Goal: Browse casually: Explore the website without a specific task or goal

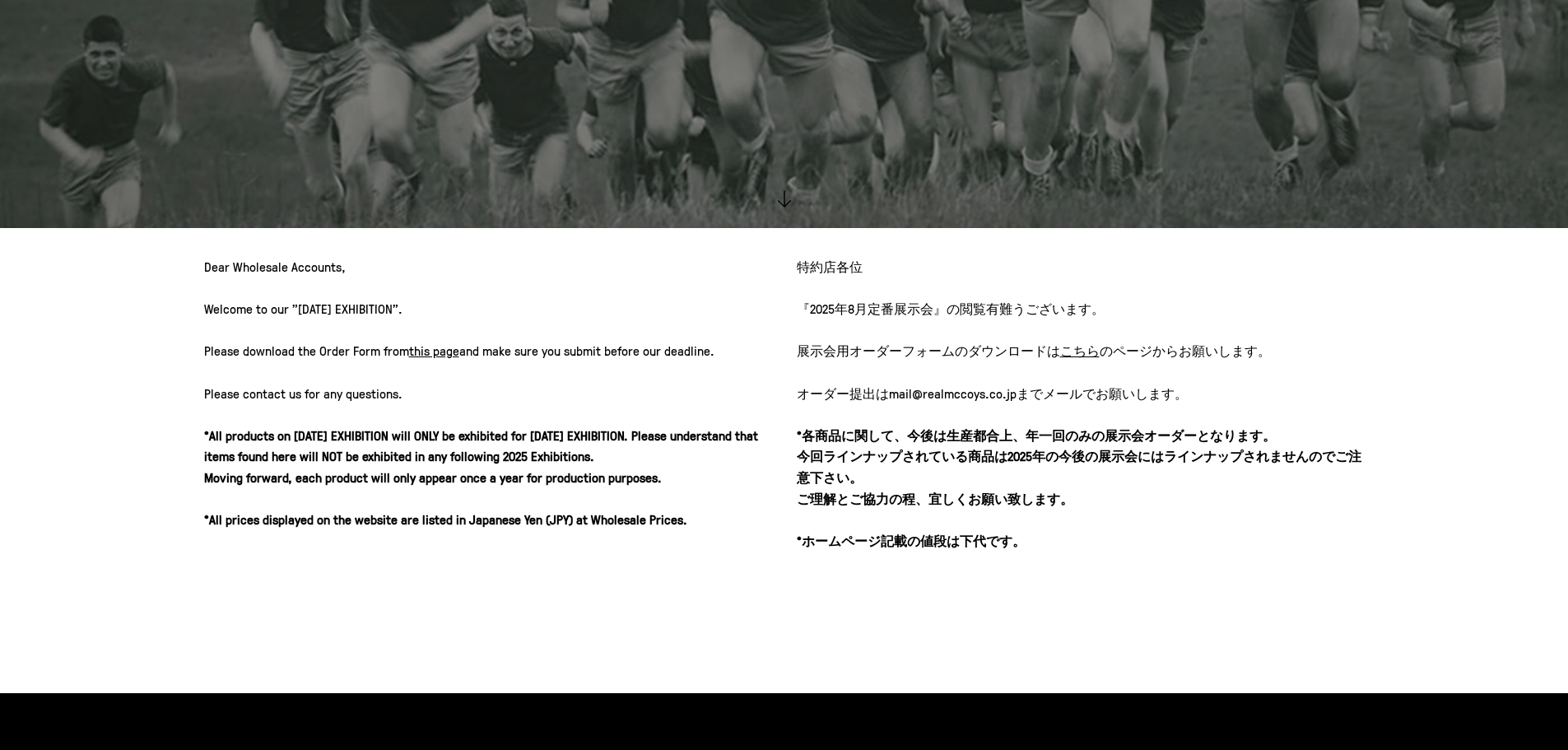
scroll to position [591, 0]
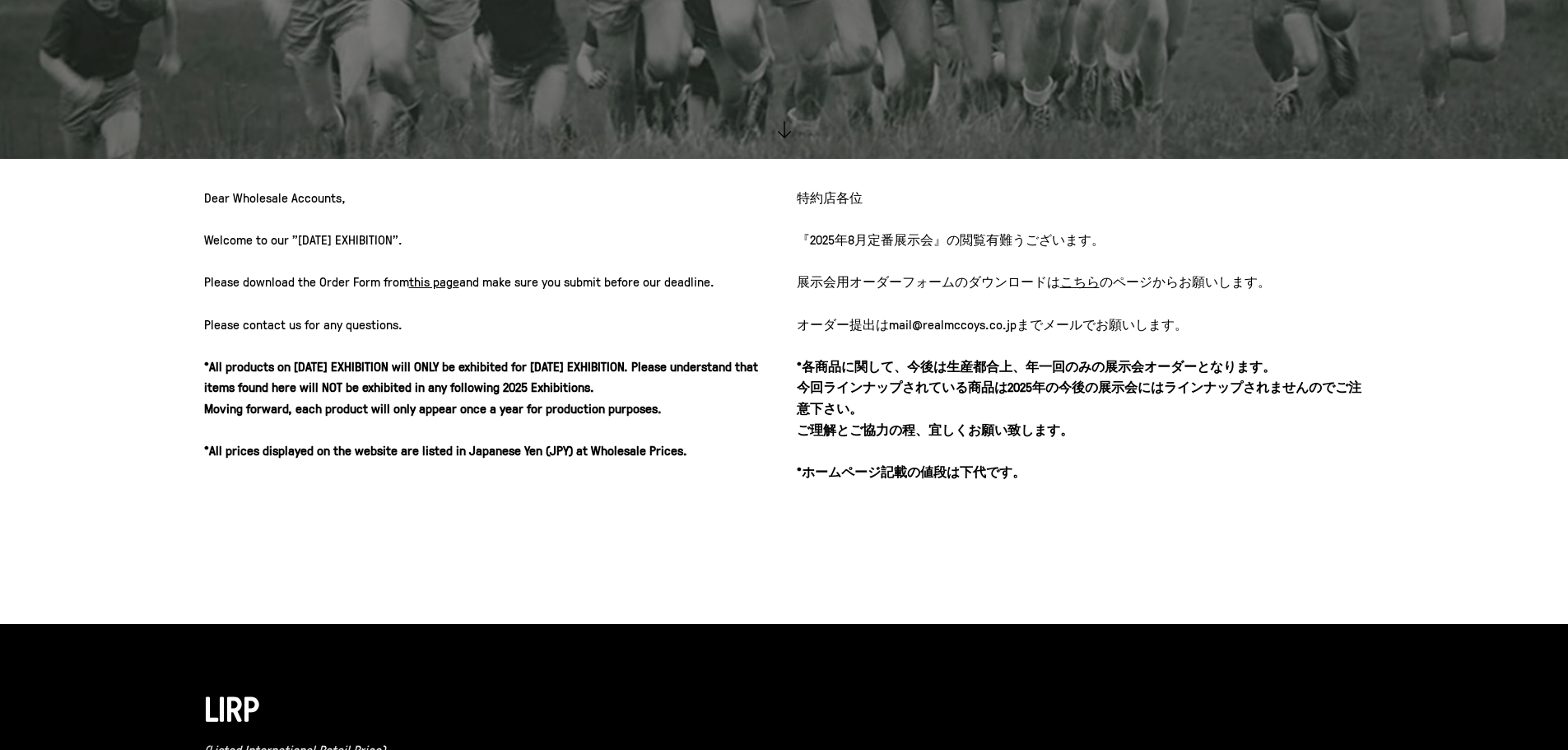
click at [1084, 286] on u "こちら" at bounding box center [1080, 281] width 40 height 18
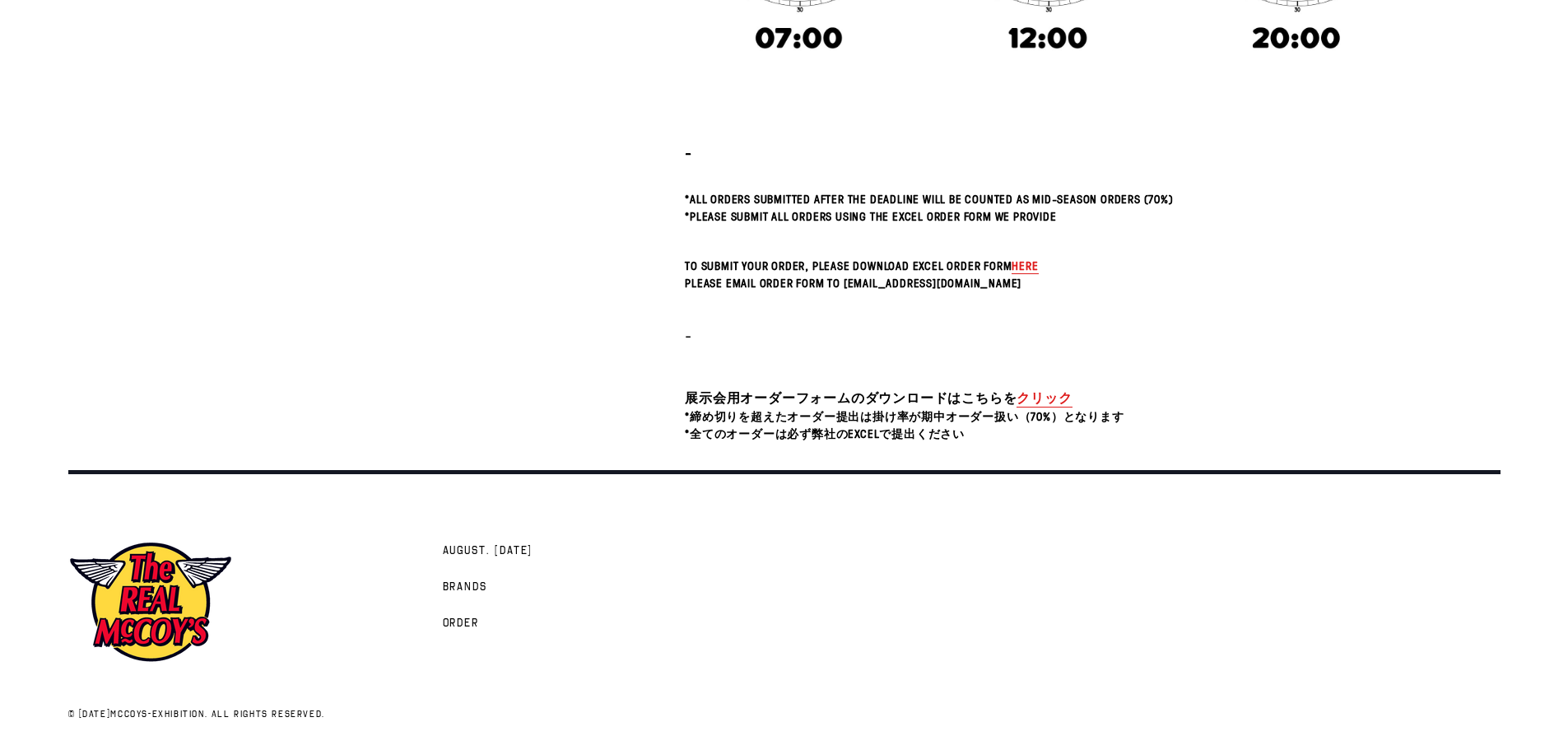
scroll to position [582, 0]
click at [1029, 389] on link "クリック" at bounding box center [1044, 397] width 55 height 19
click at [1061, 398] on link "クリック" at bounding box center [1044, 397] width 55 height 19
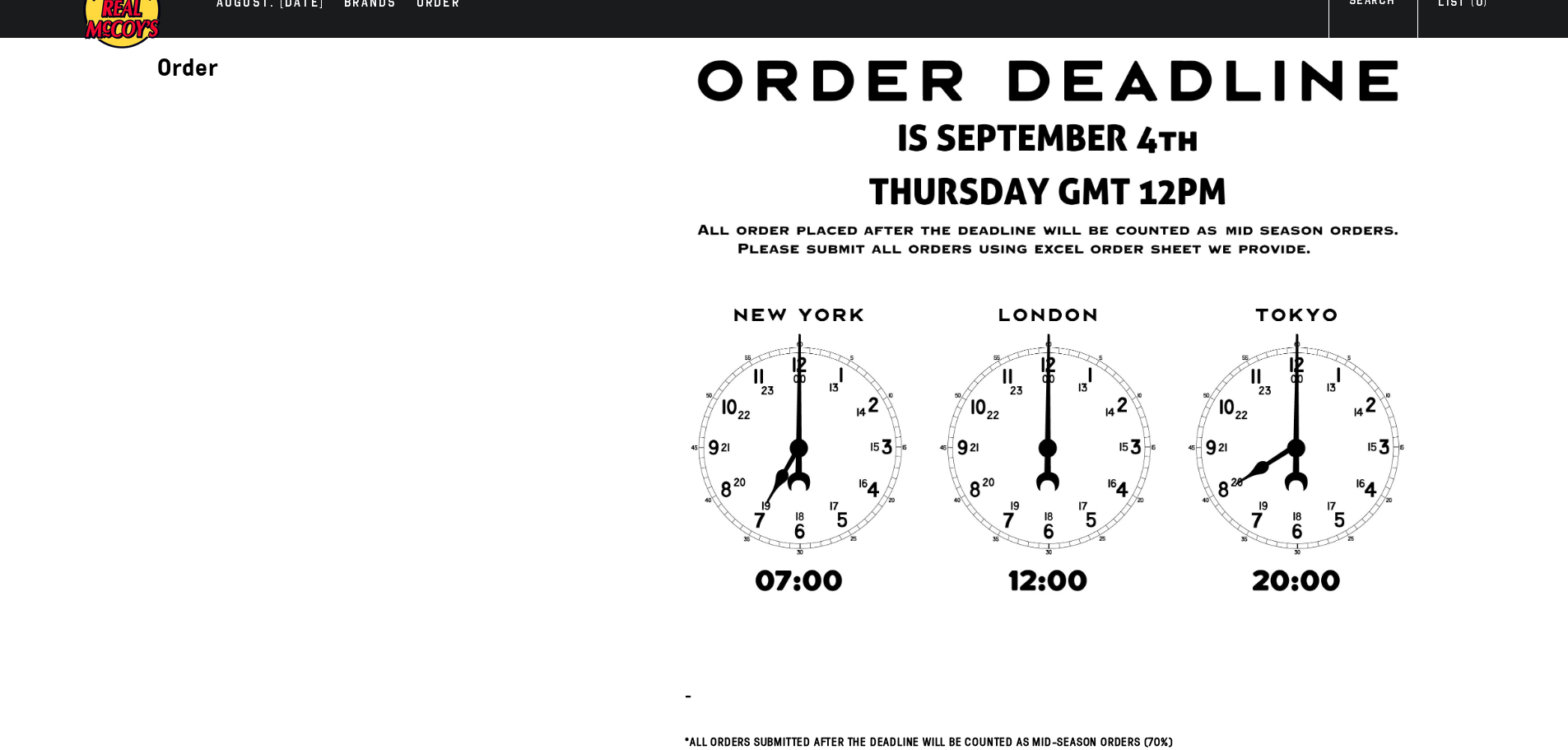
scroll to position [0, 0]
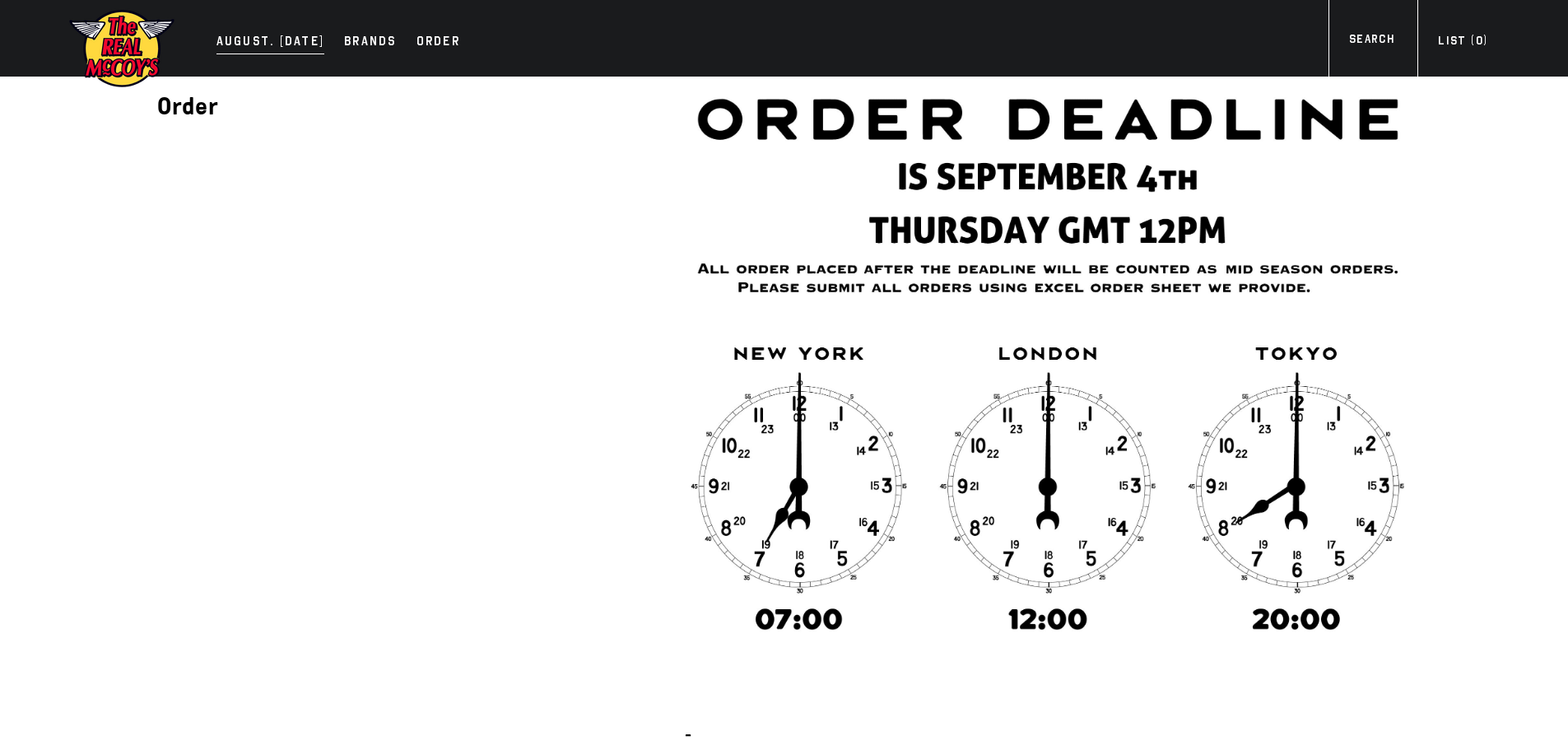
click at [273, 38] on div "AUGUST. 2025" at bounding box center [270, 43] width 109 height 23
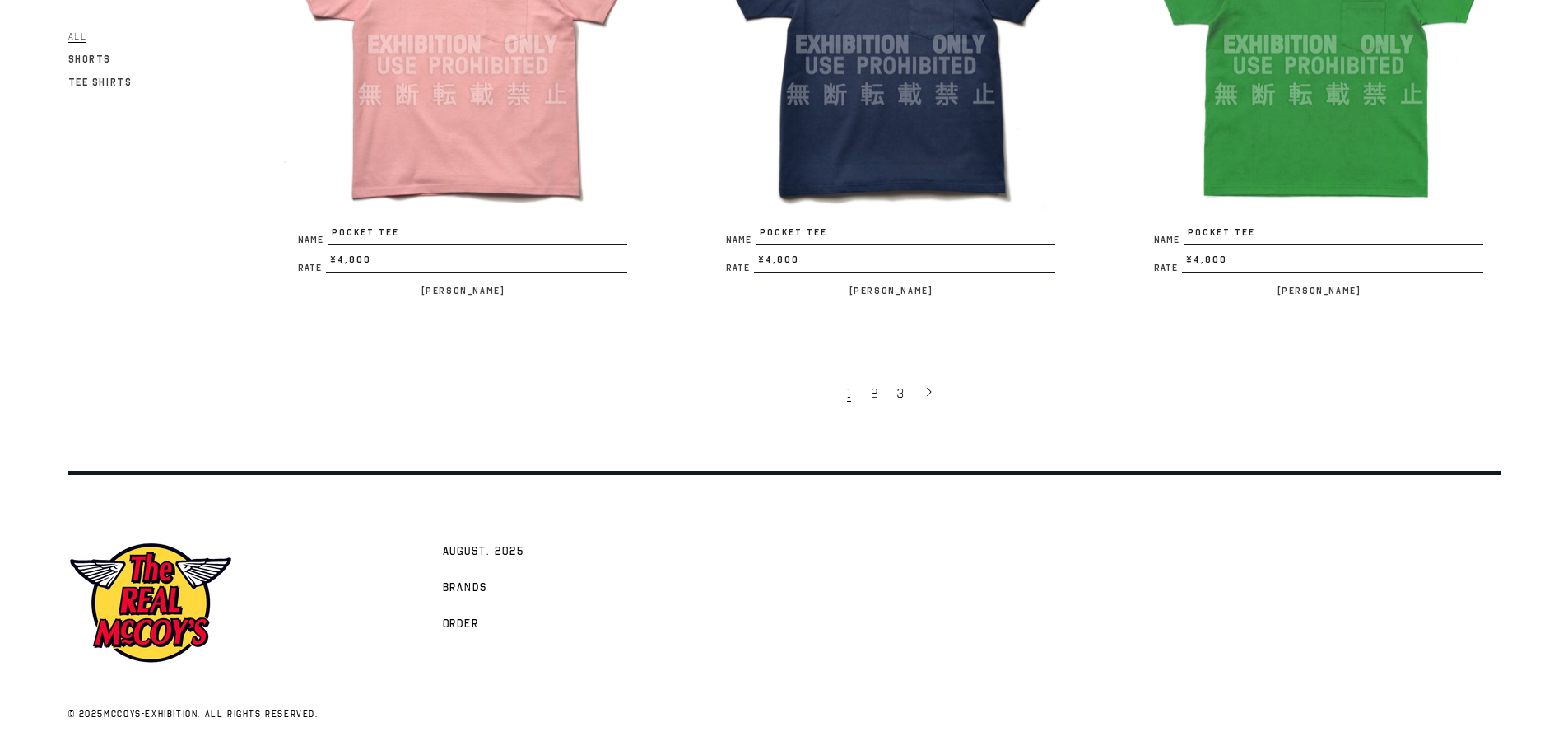
scroll to position [3732, 0]
click at [896, 392] on link "3" at bounding box center [903, 391] width 26 height 34
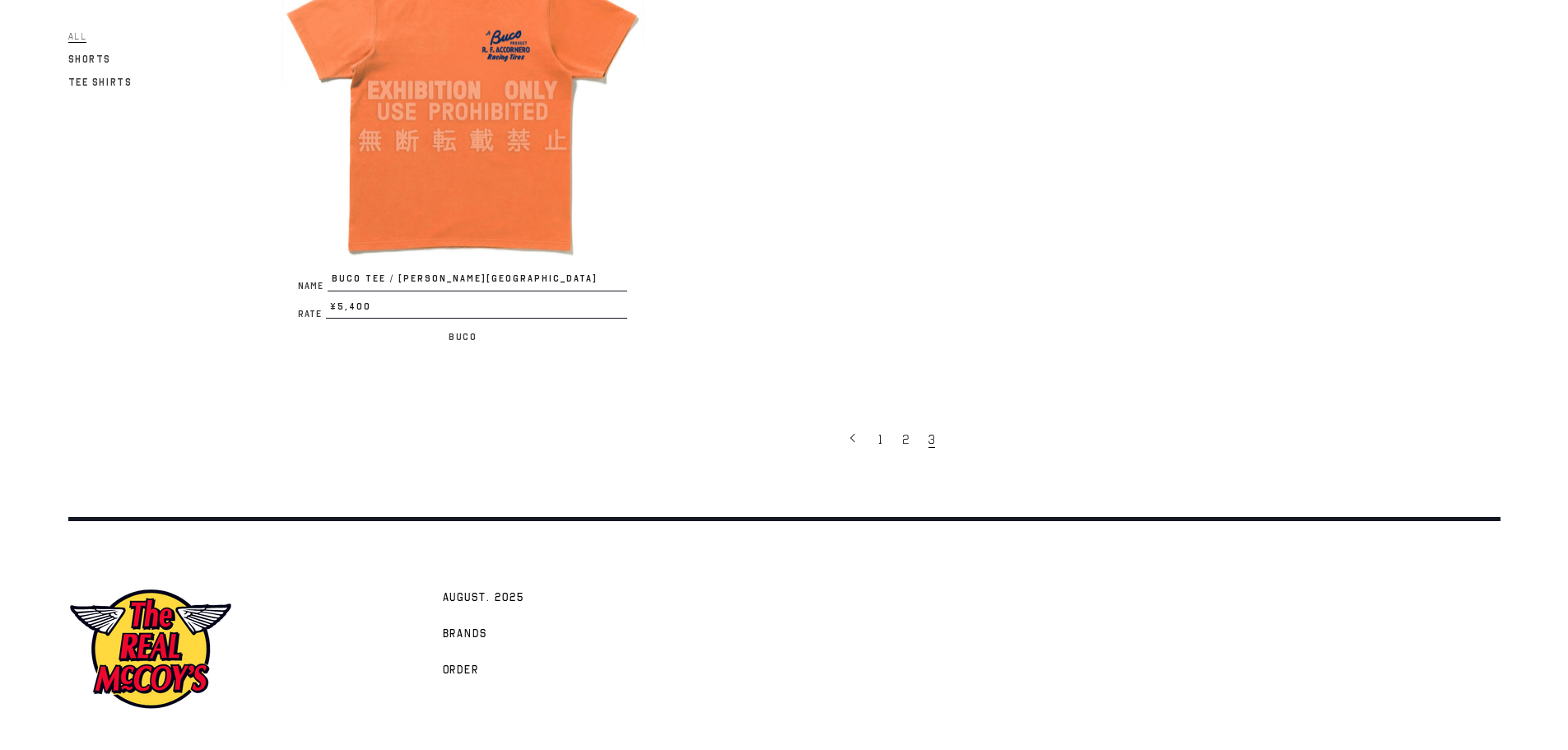
scroll to position [1333, 0]
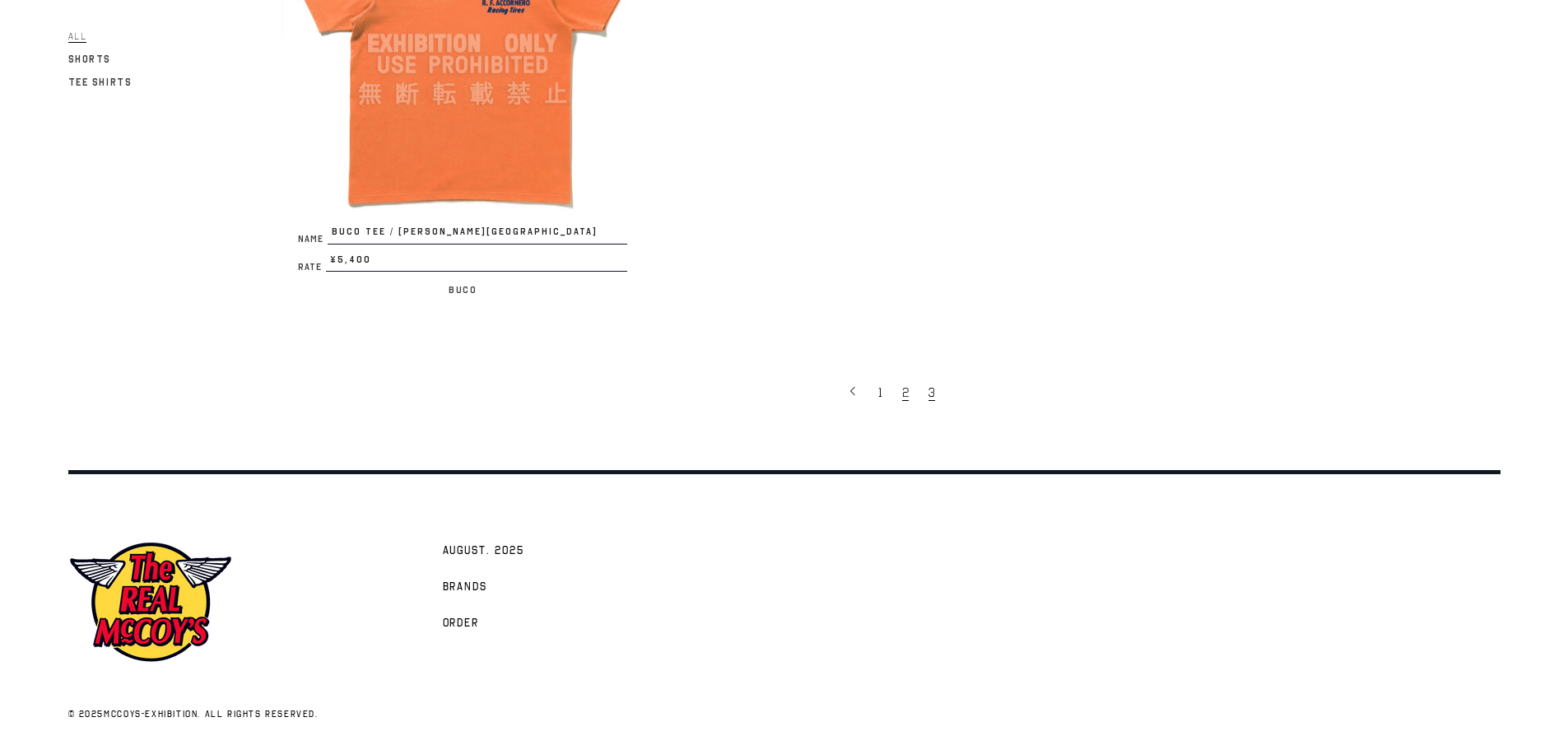
click at [906, 388] on span "2" at bounding box center [905, 393] width 7 height 17
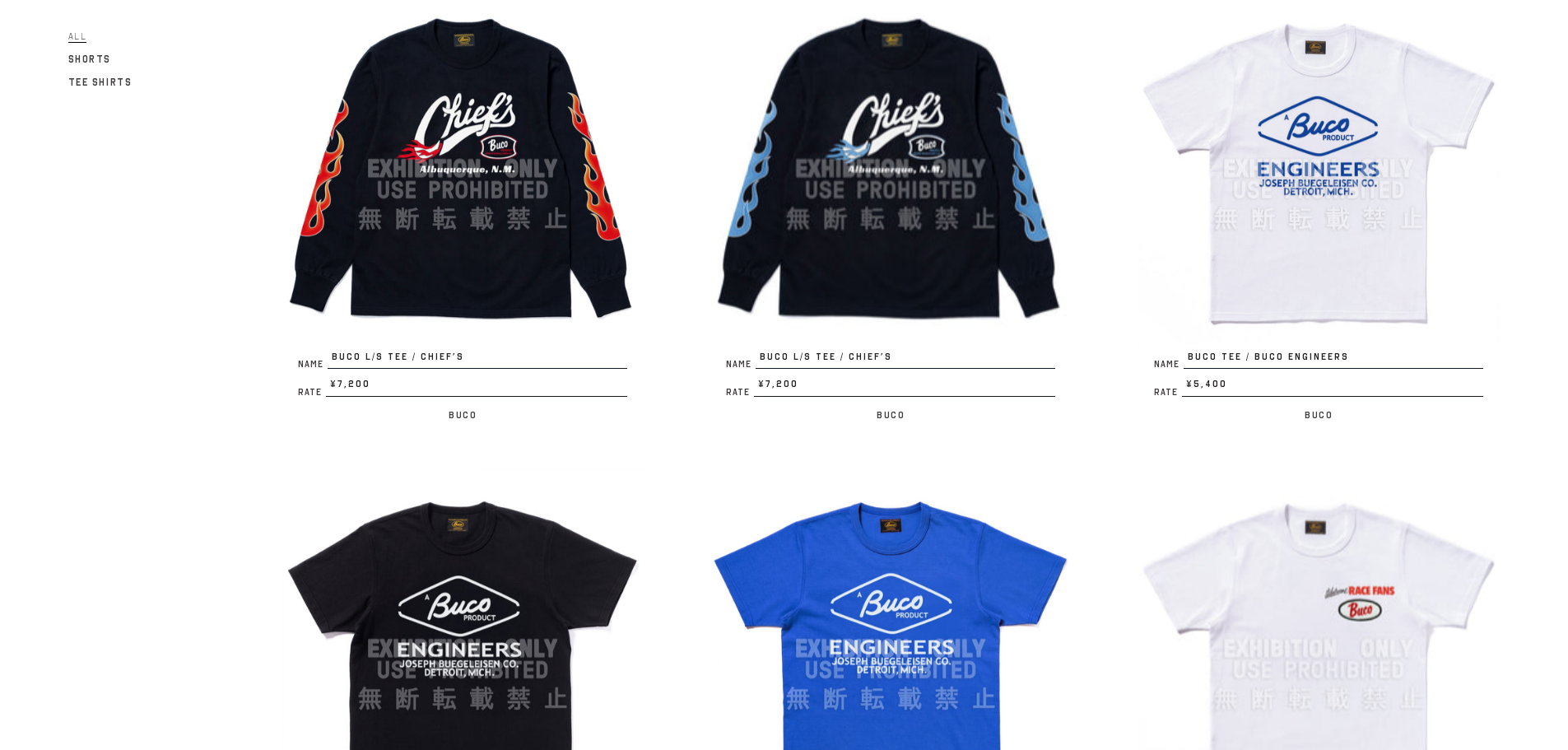
scroll to position [3539, 0]
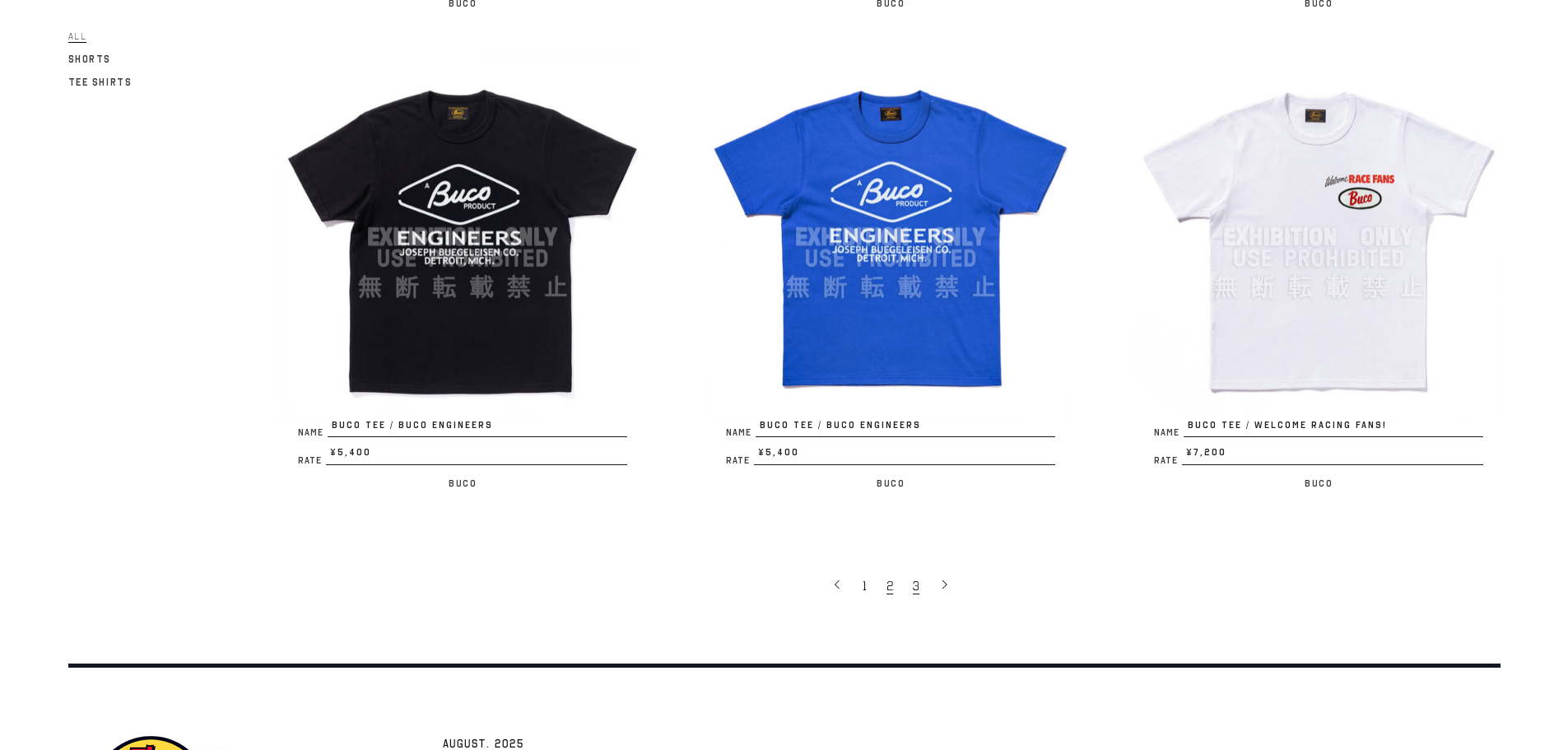
click at [923, 585] on link "3" at bounding box center [917, 585] width 26 height 34
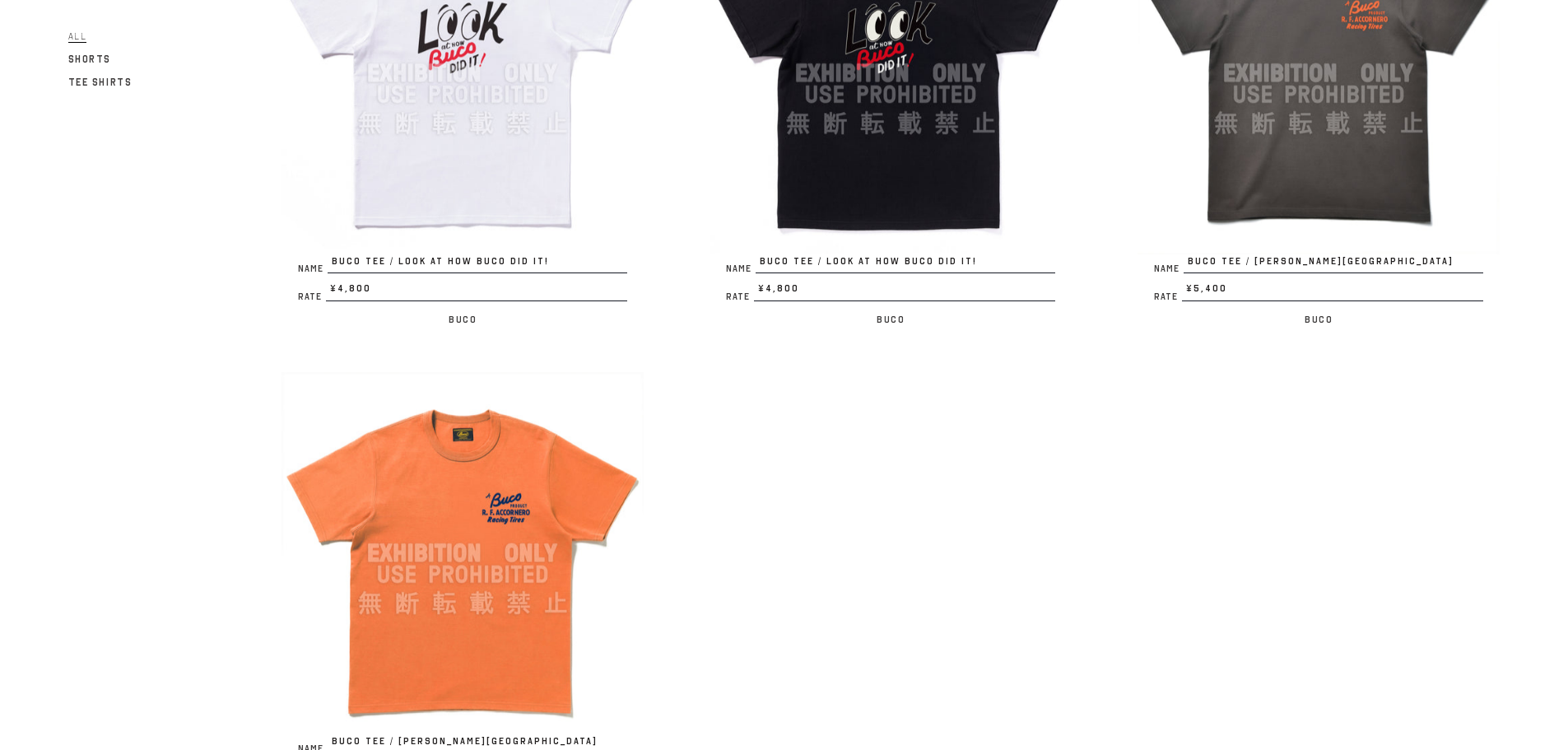
scroll to position [576, 0]
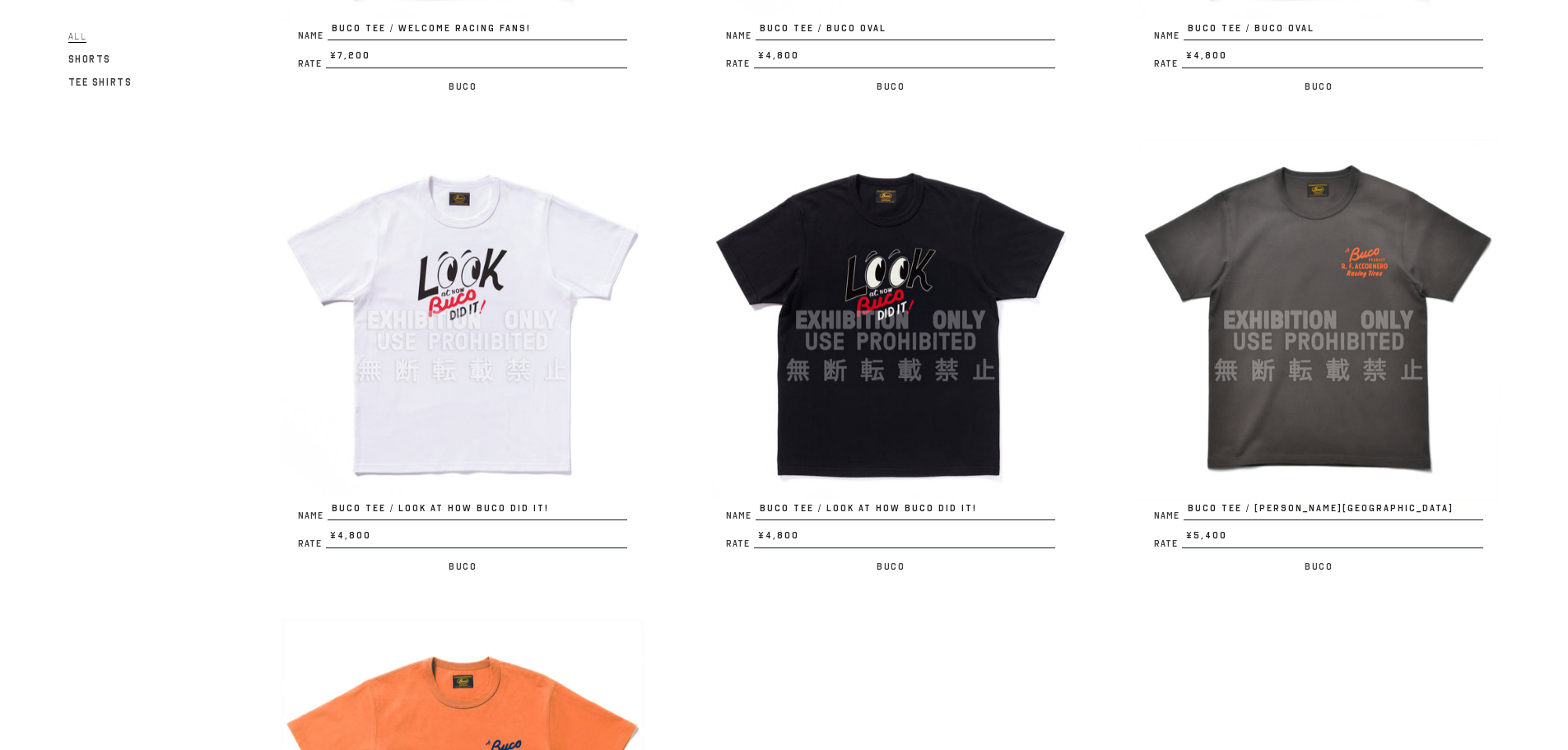
click at [1280, 405] on img at bounding box center [1319, 321] width 362 height 362
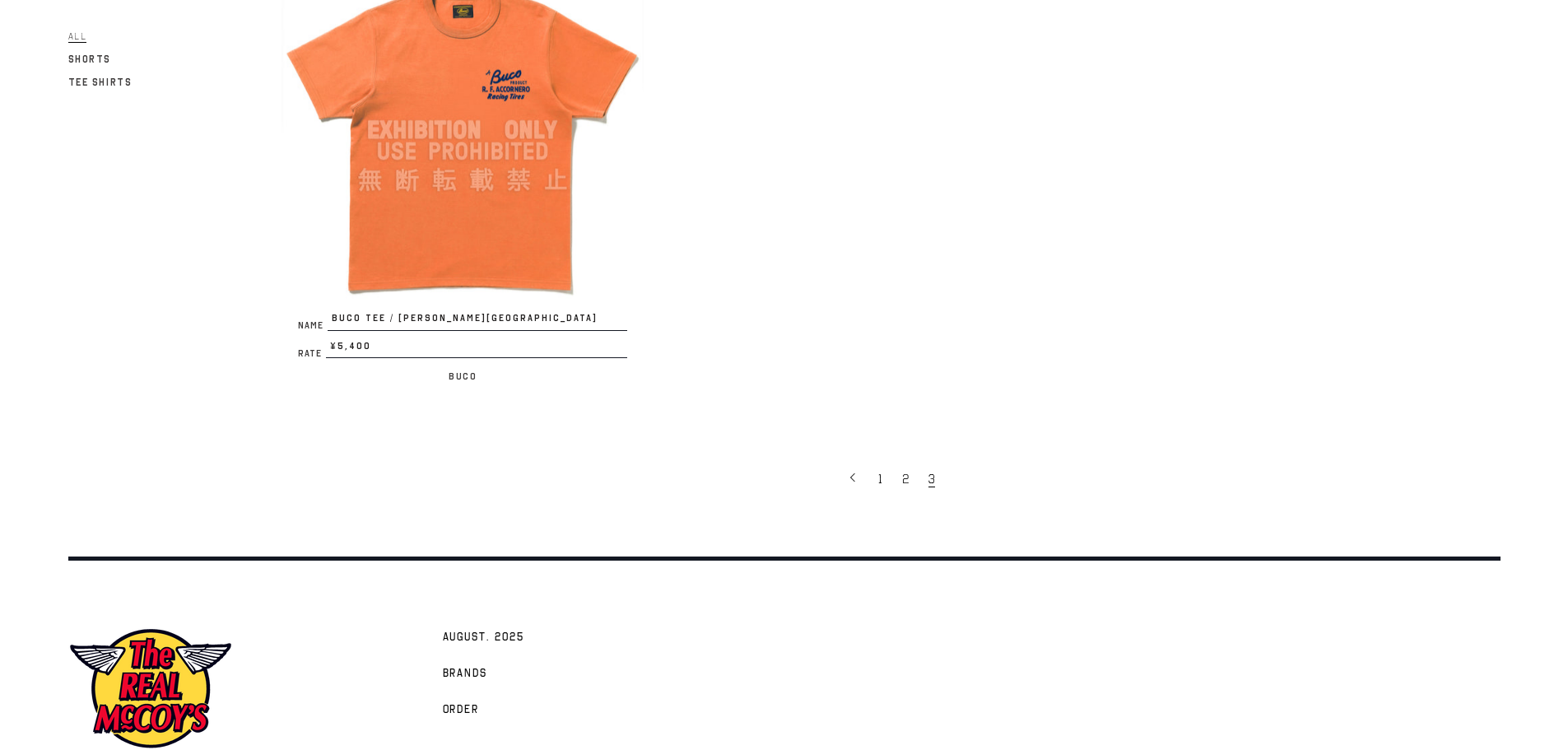
scroll to position [1333, 0]
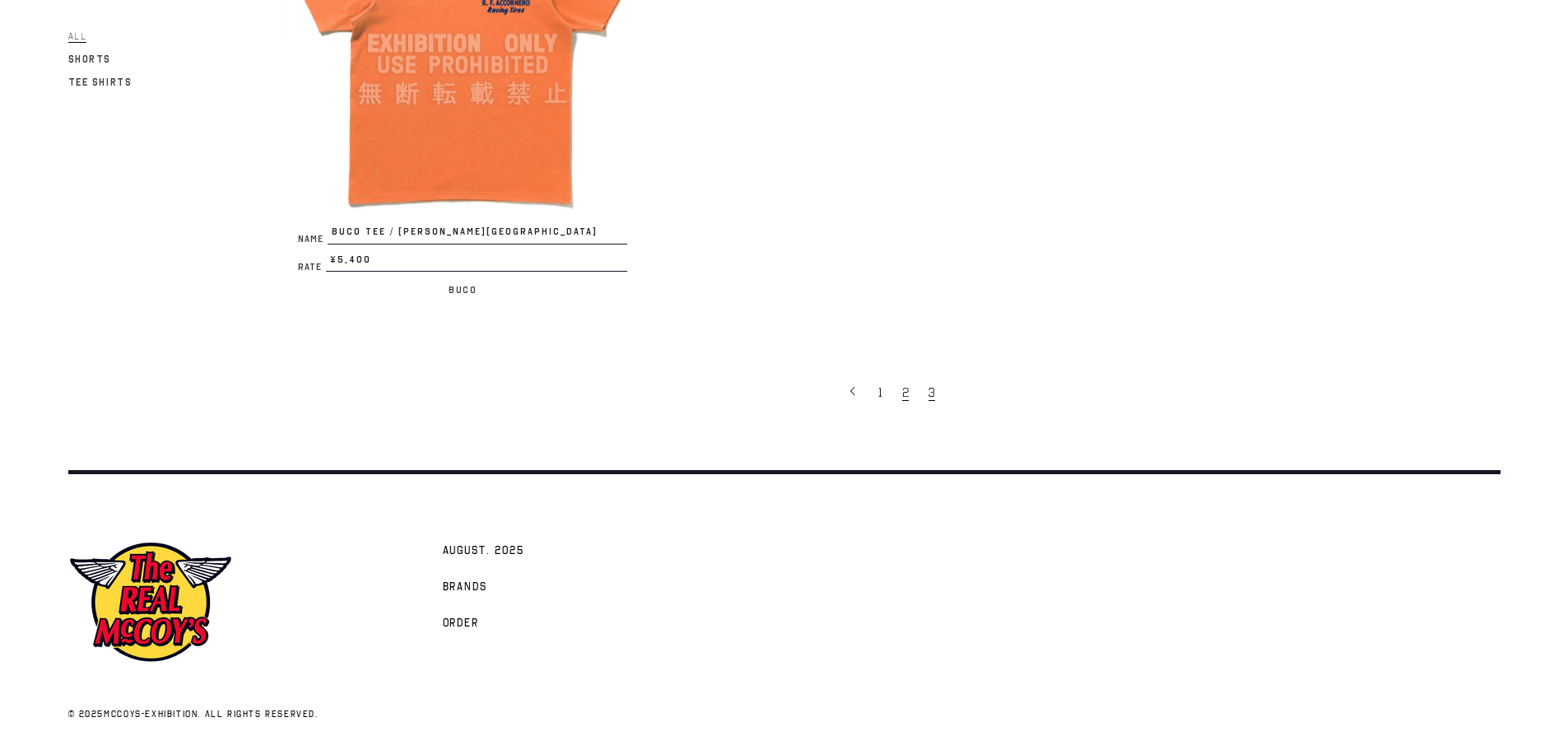
click at [908, 399] on span "2" at bounding box center [905, 393] width 7 height 17
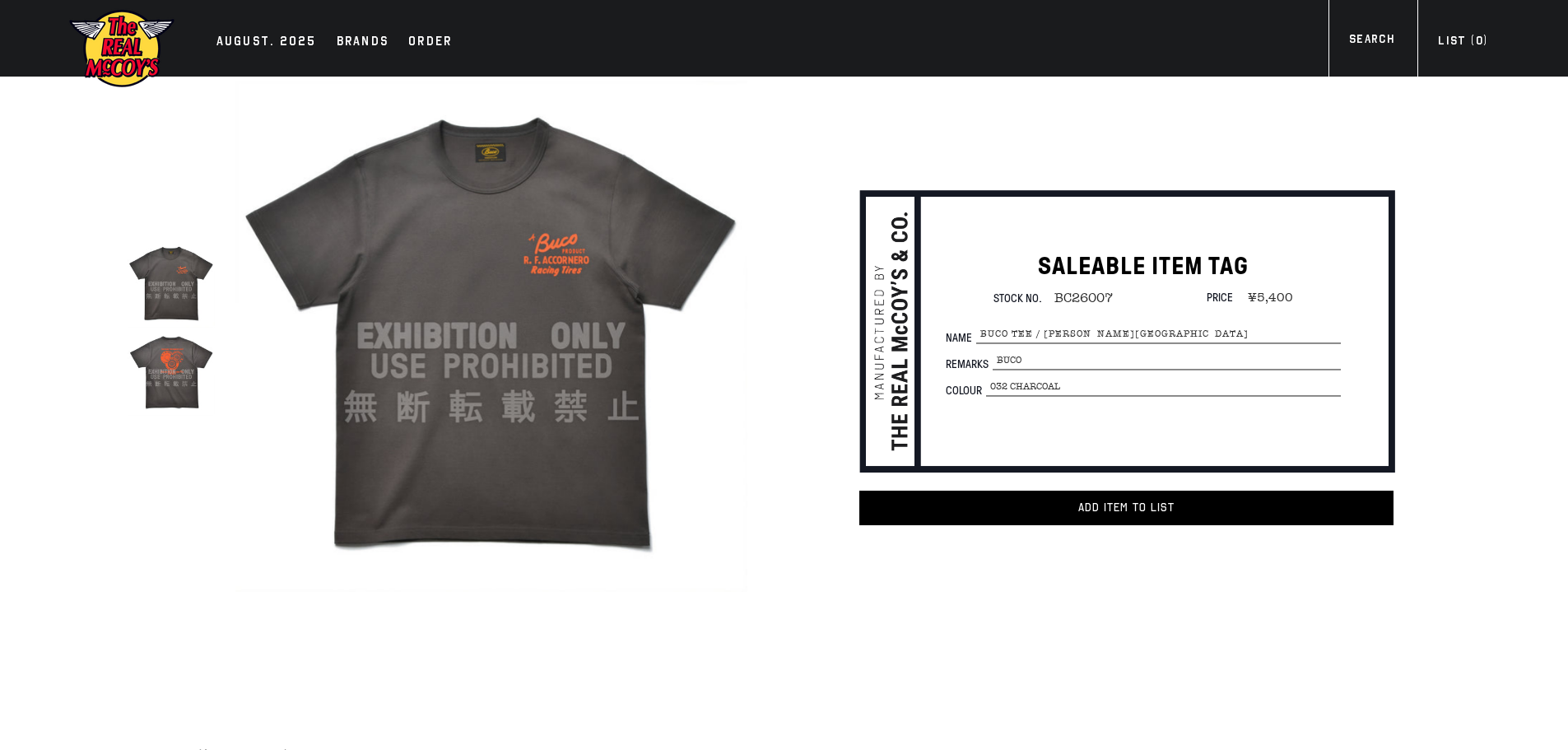
click at [171, 379] on img at bounding box center [171, 371] width 87 height 87
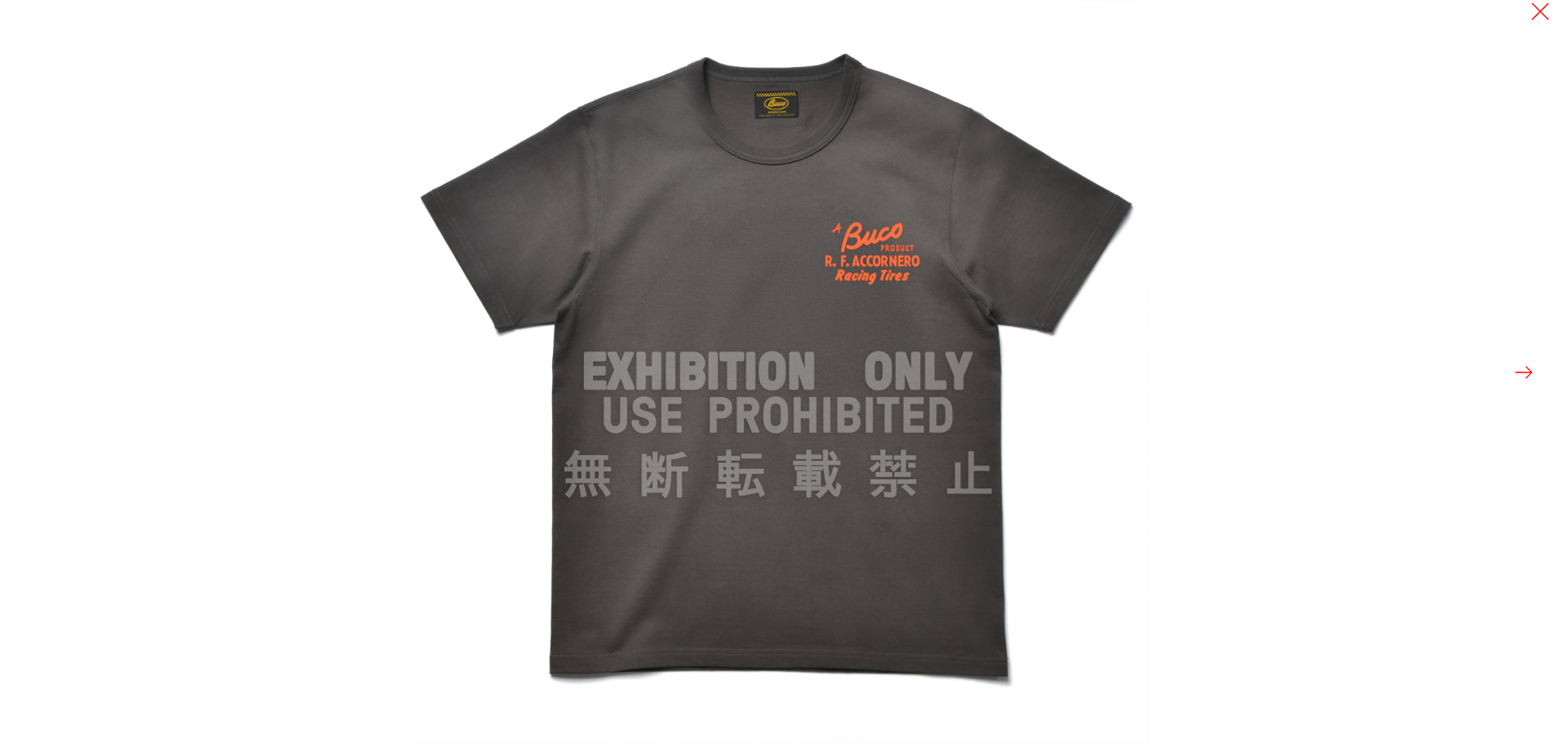
click at [1515, 373] on button at bounding box center [1524, 372] width 23 height 23
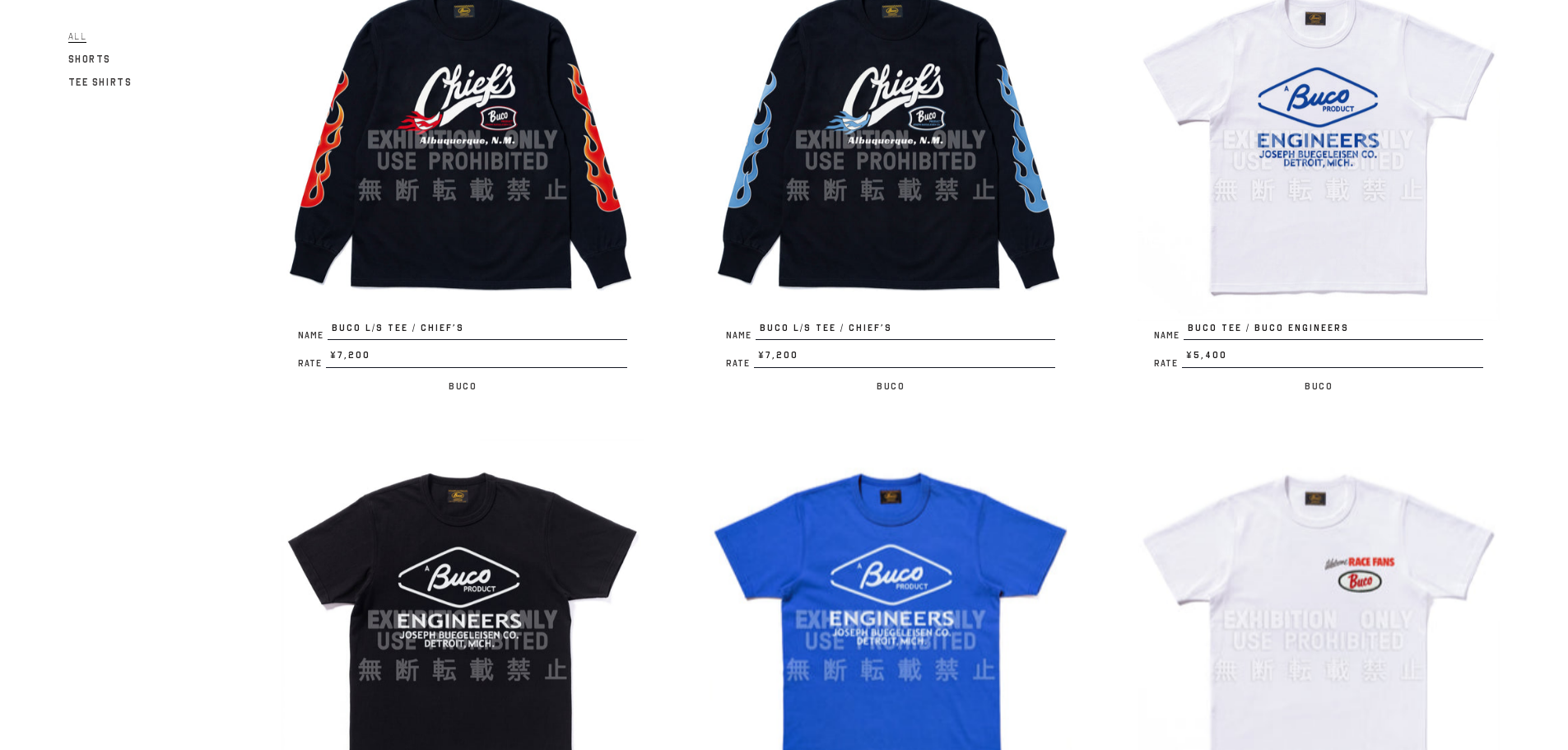
scroll to position [3651, 0]
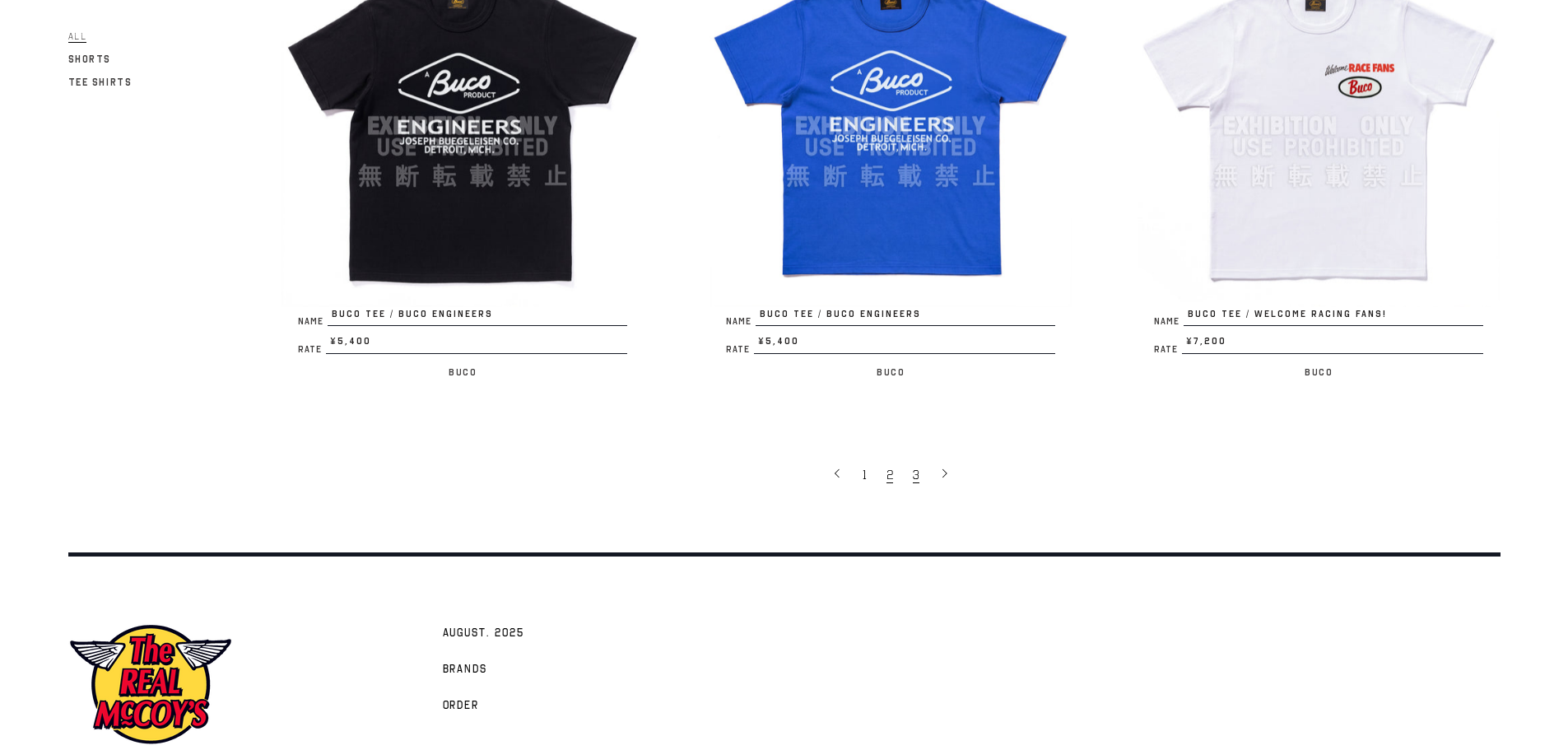
click at [924, 473] on link "3" at bounding box center [917, 474] width 26 height 34
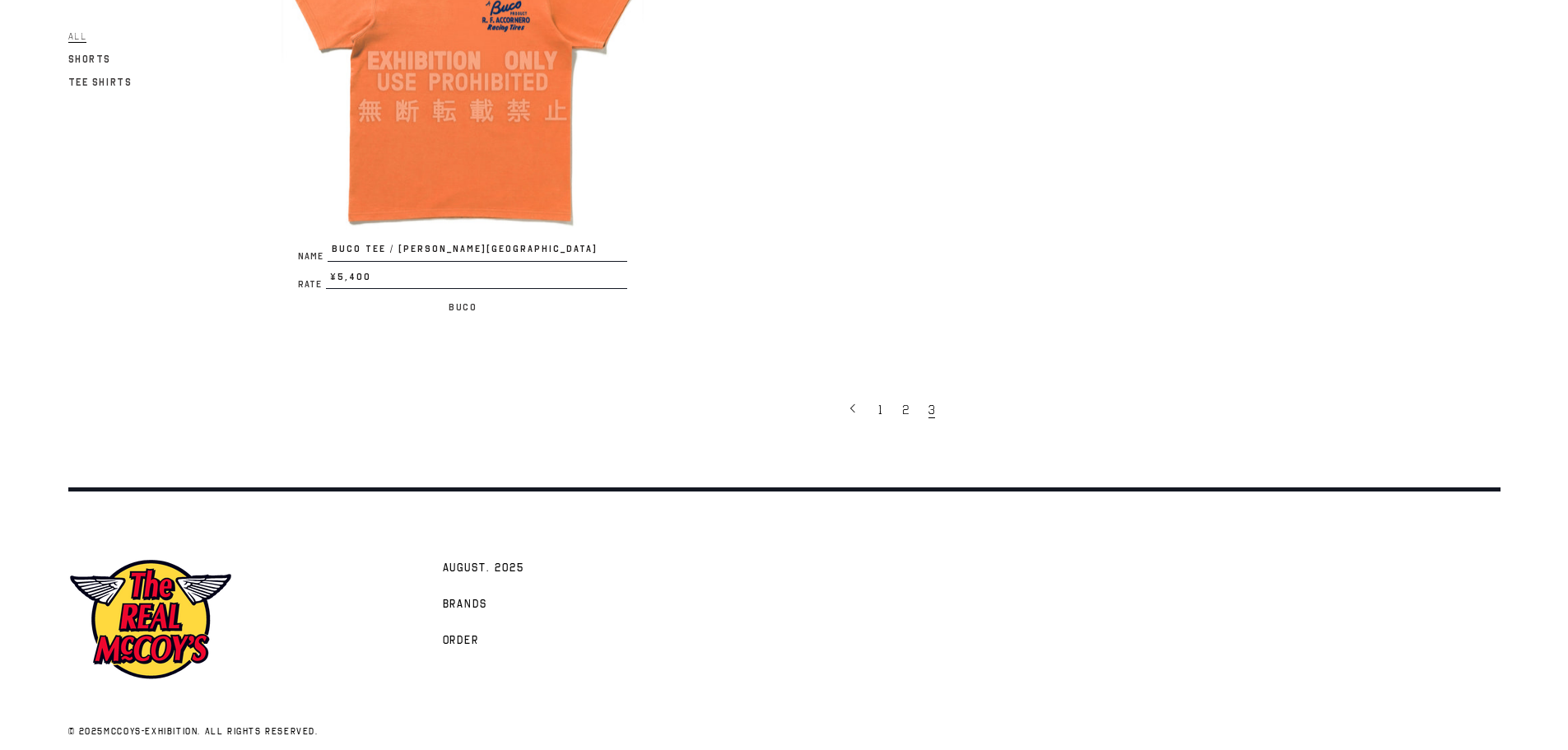
scroll to position [1317, 0]
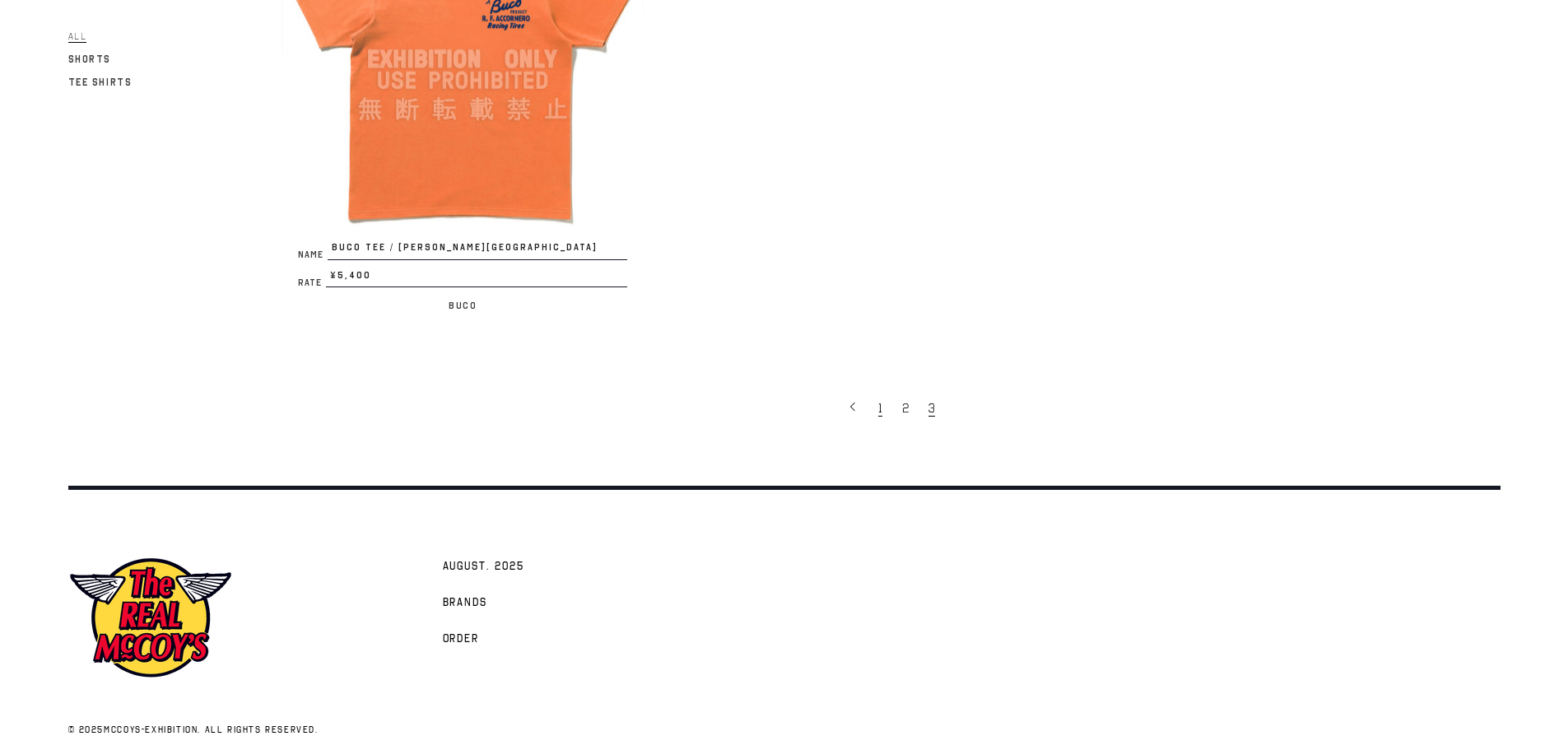
click at [887, 412] on link "1" at bounding box center [882, 407] width 24 height 34
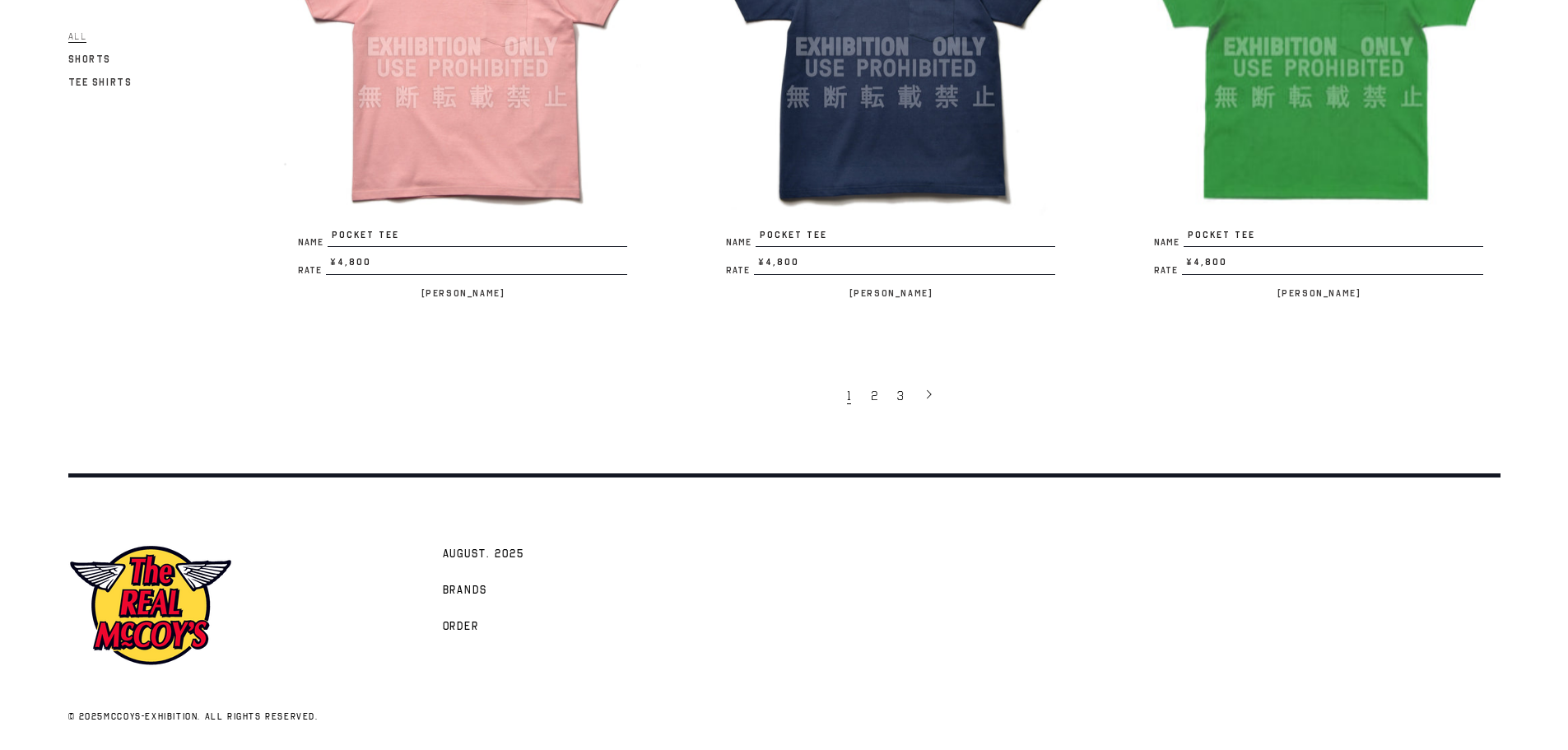
scroll to position [3732, 0]
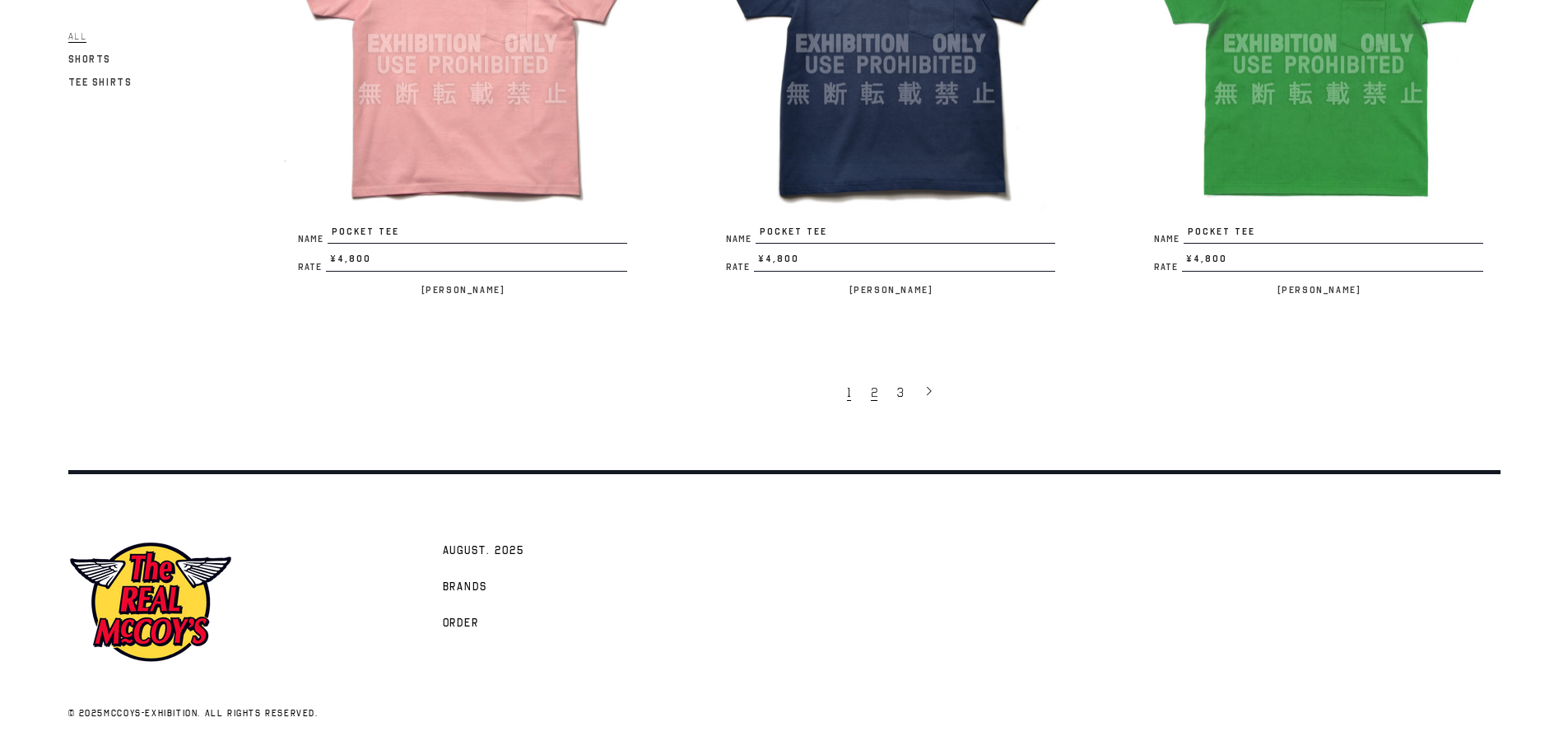
click at [878, 400] on link "2" at bounding box center [876, 391] width 26 height 34
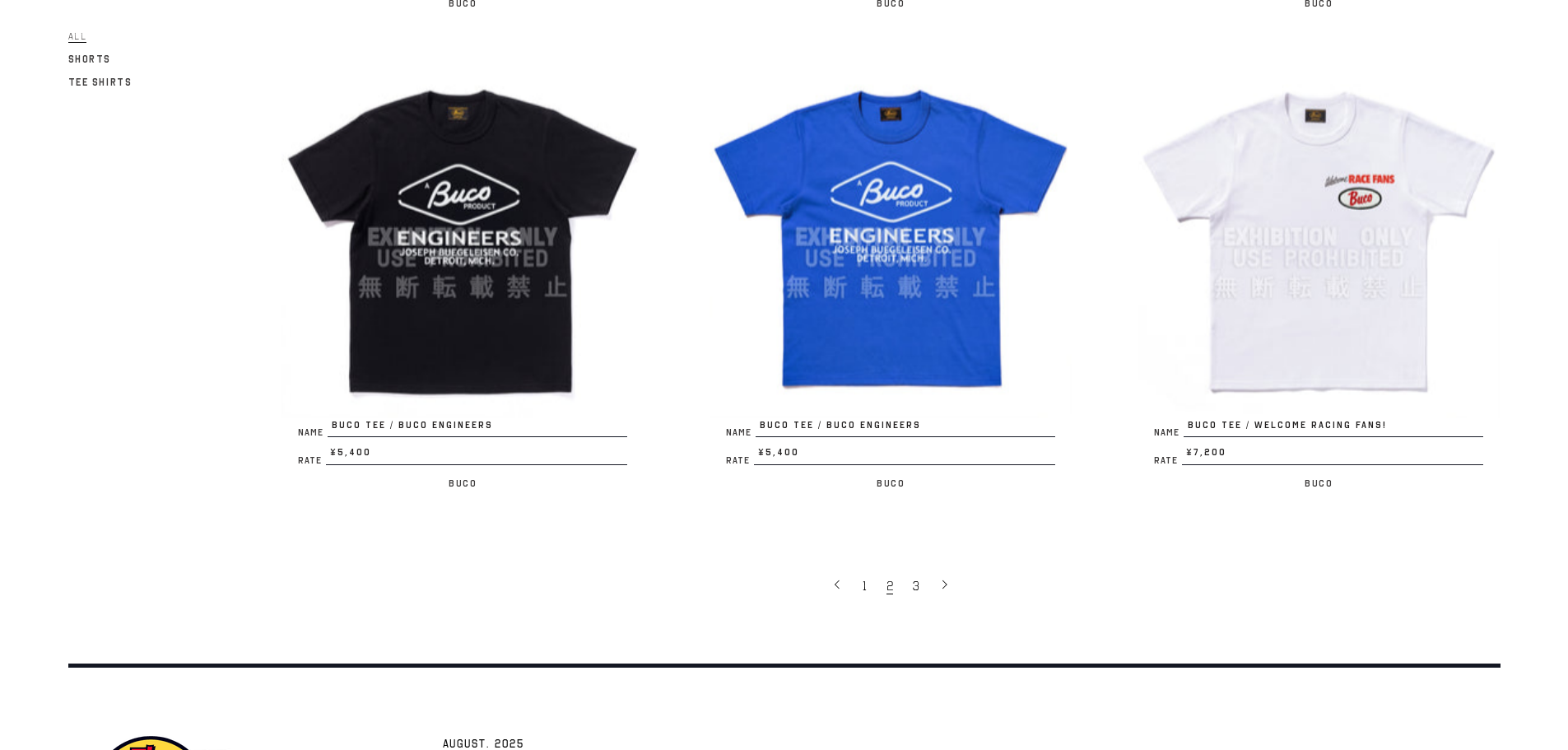
scroll to position [3732, 0]
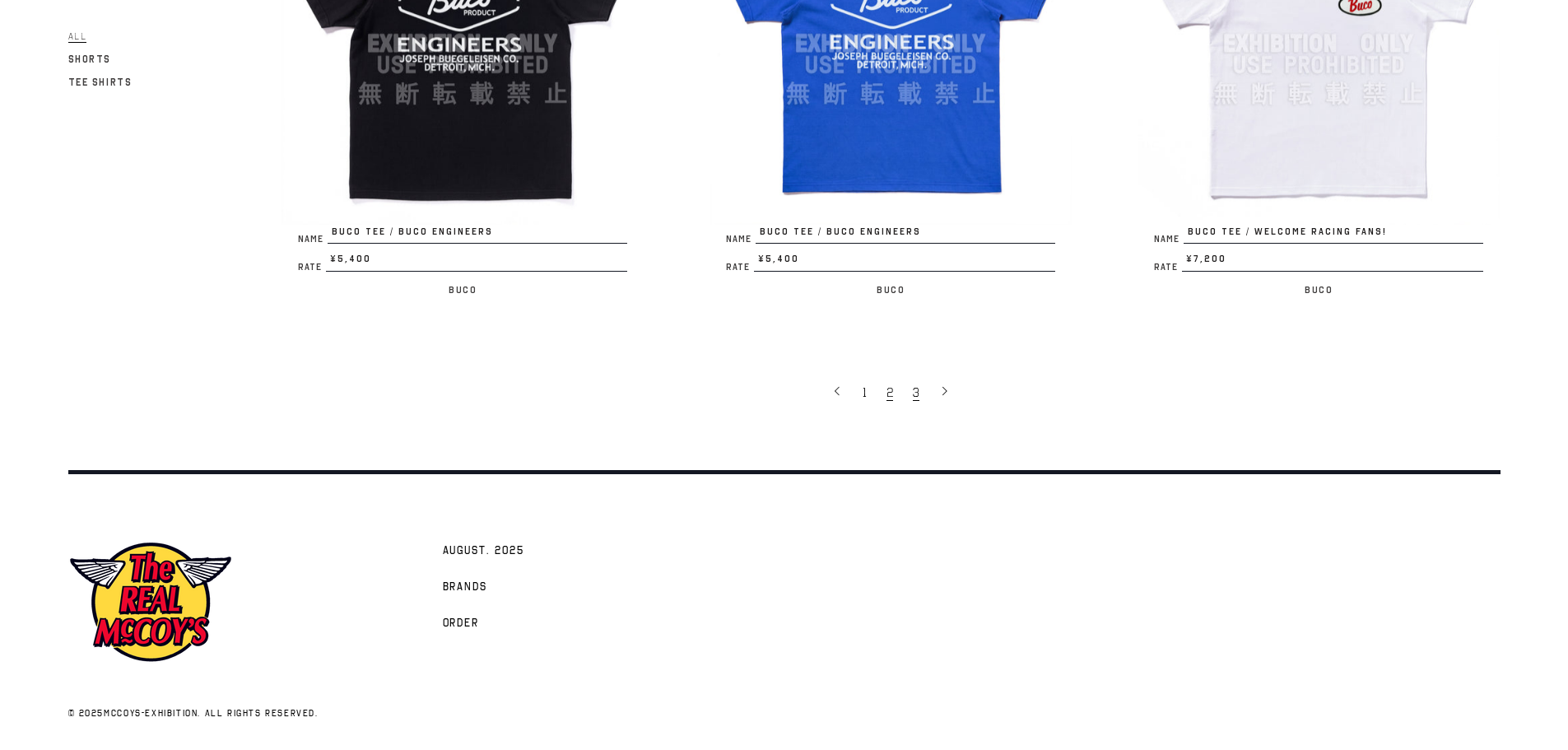
click at [913, 395] on span "3" at bounding box center [916, 393] width 7 height 17
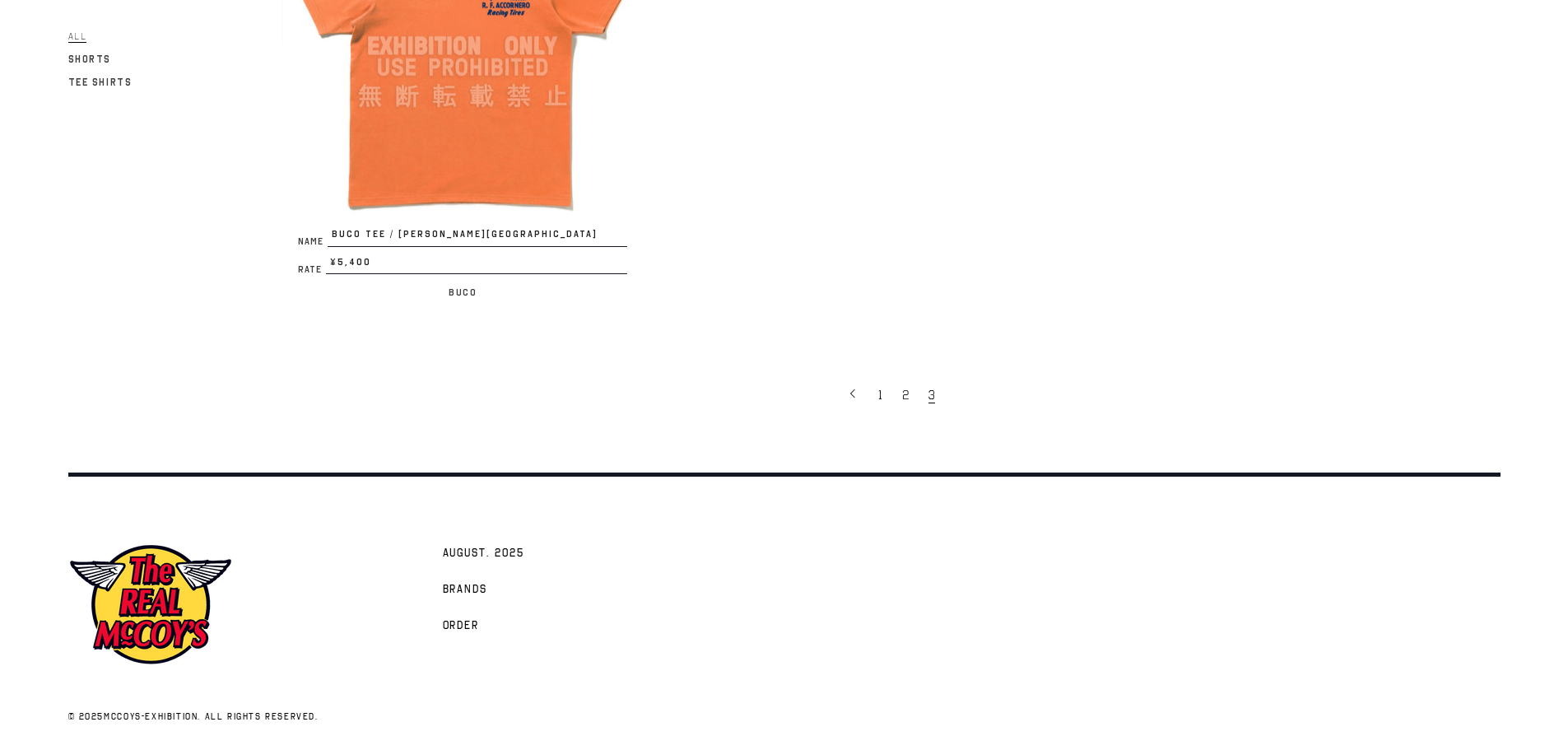
scroll to position [1333, 0]
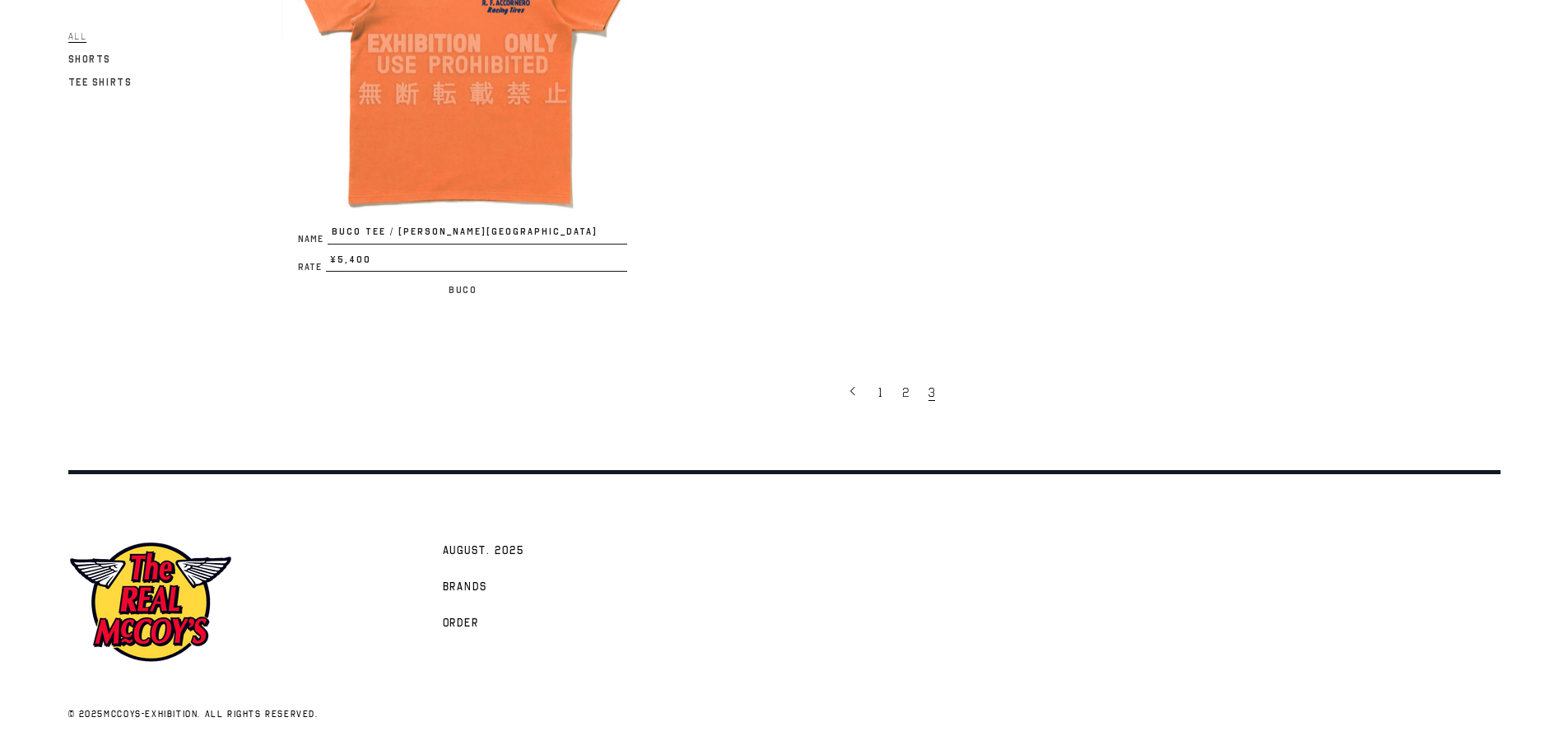
click at [911, 395] on link "2" at bounding box center [907, 391] width 26 height 34
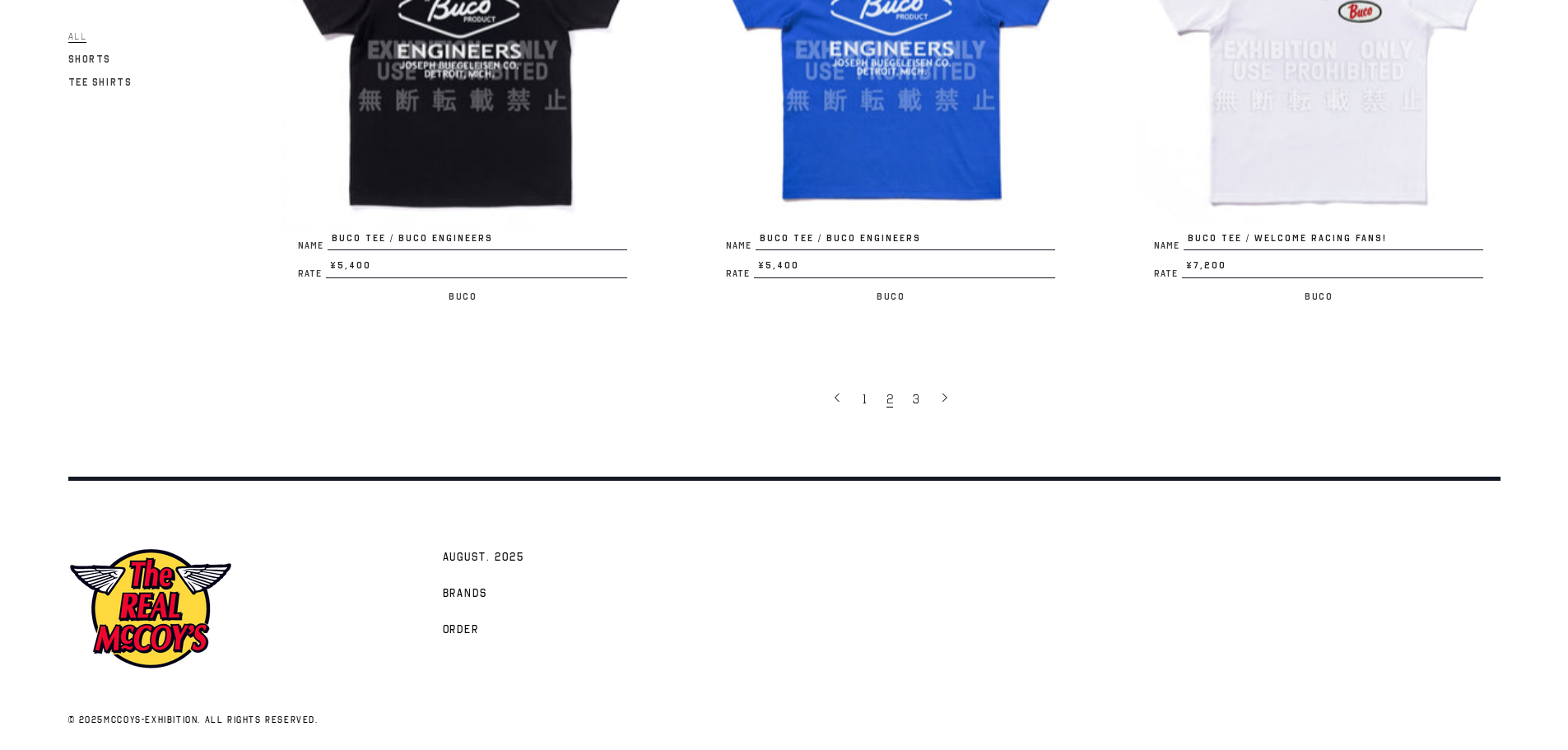
scroll to position [3732, 0]
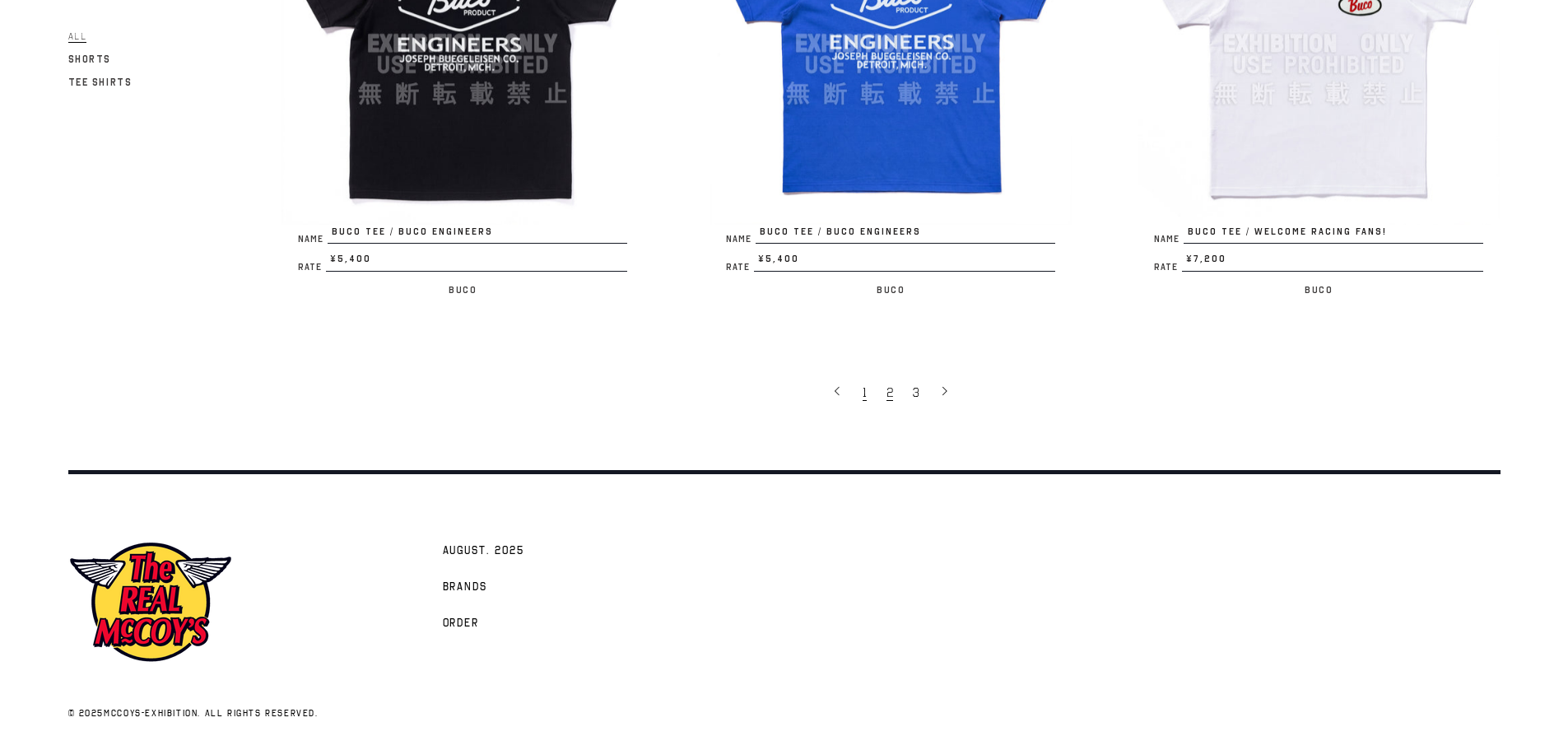
click at [863, 396] on span "1" at bounding box center [864, 393] width 4 height 17
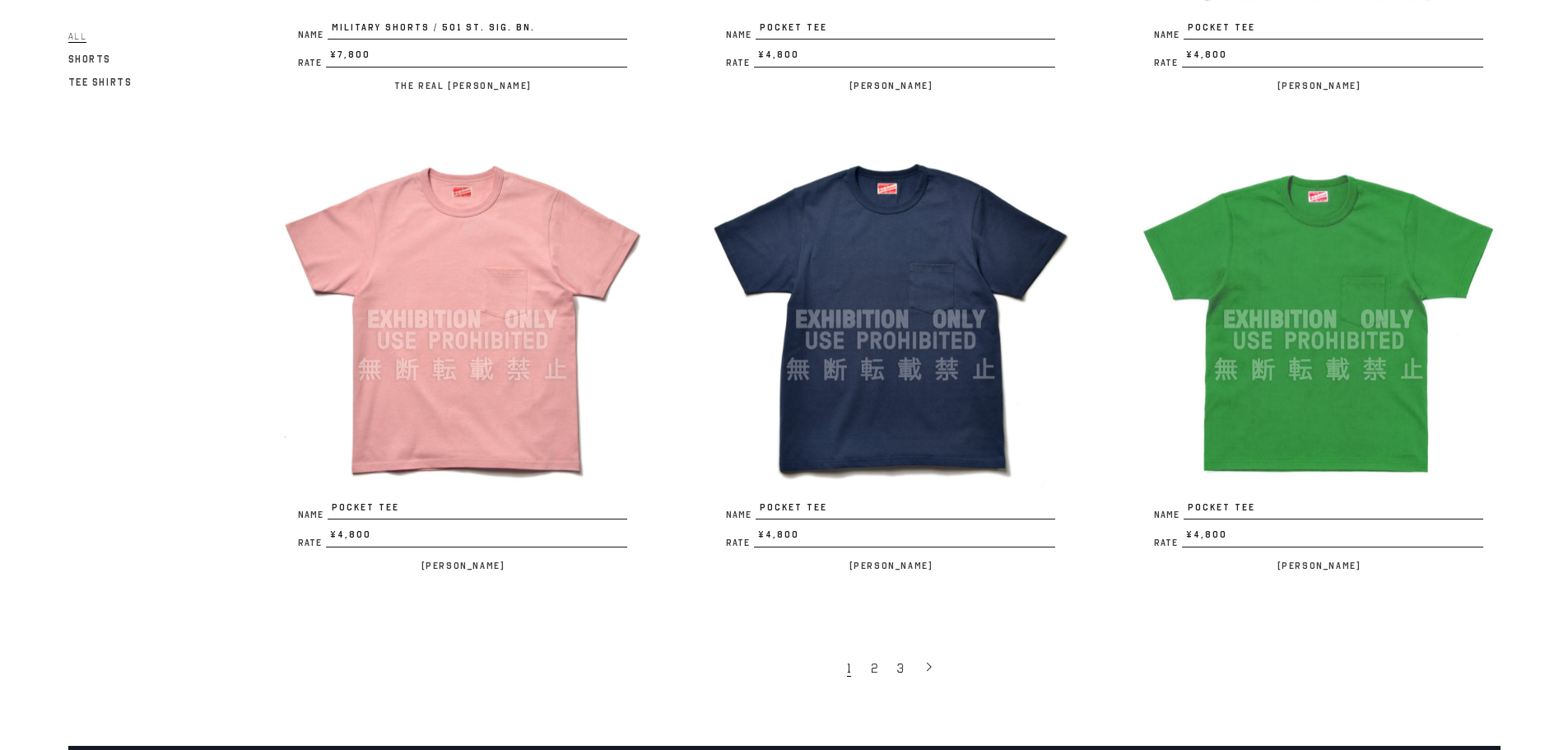
scroll to position [3732, 0]
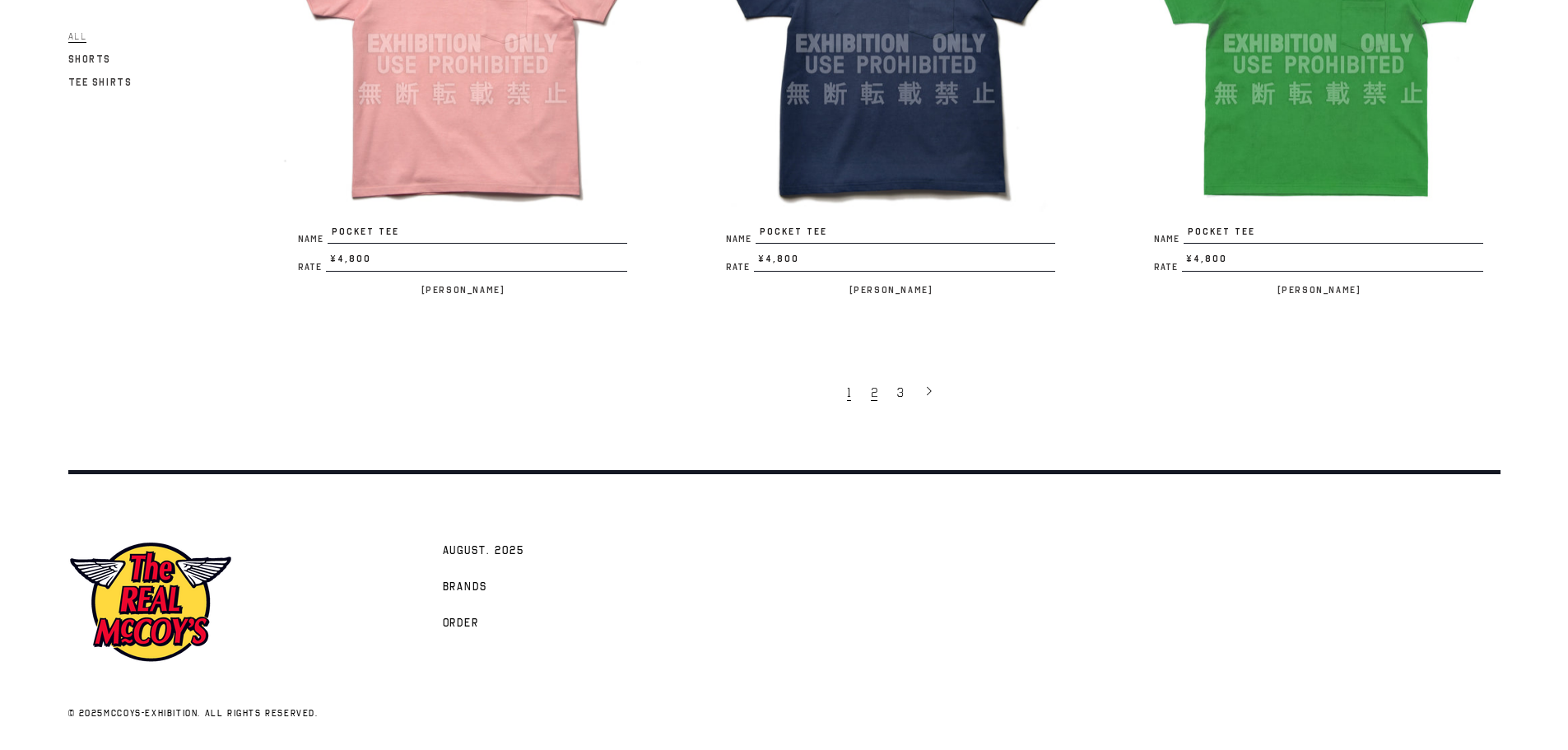
click at [877, 396] on link "2" at bounding box center [876, 391] width 26 height 34
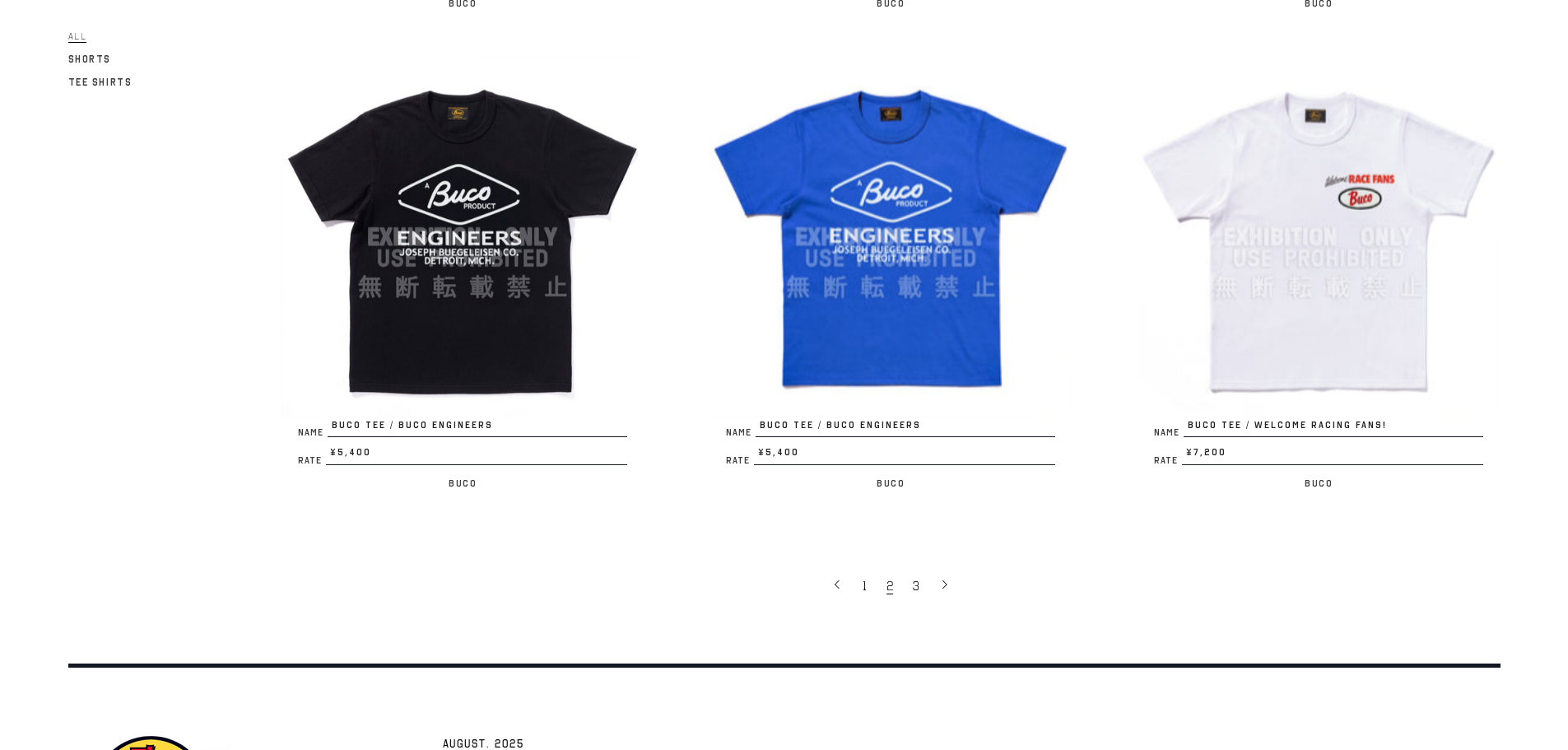
scroll to position [3704, 0]
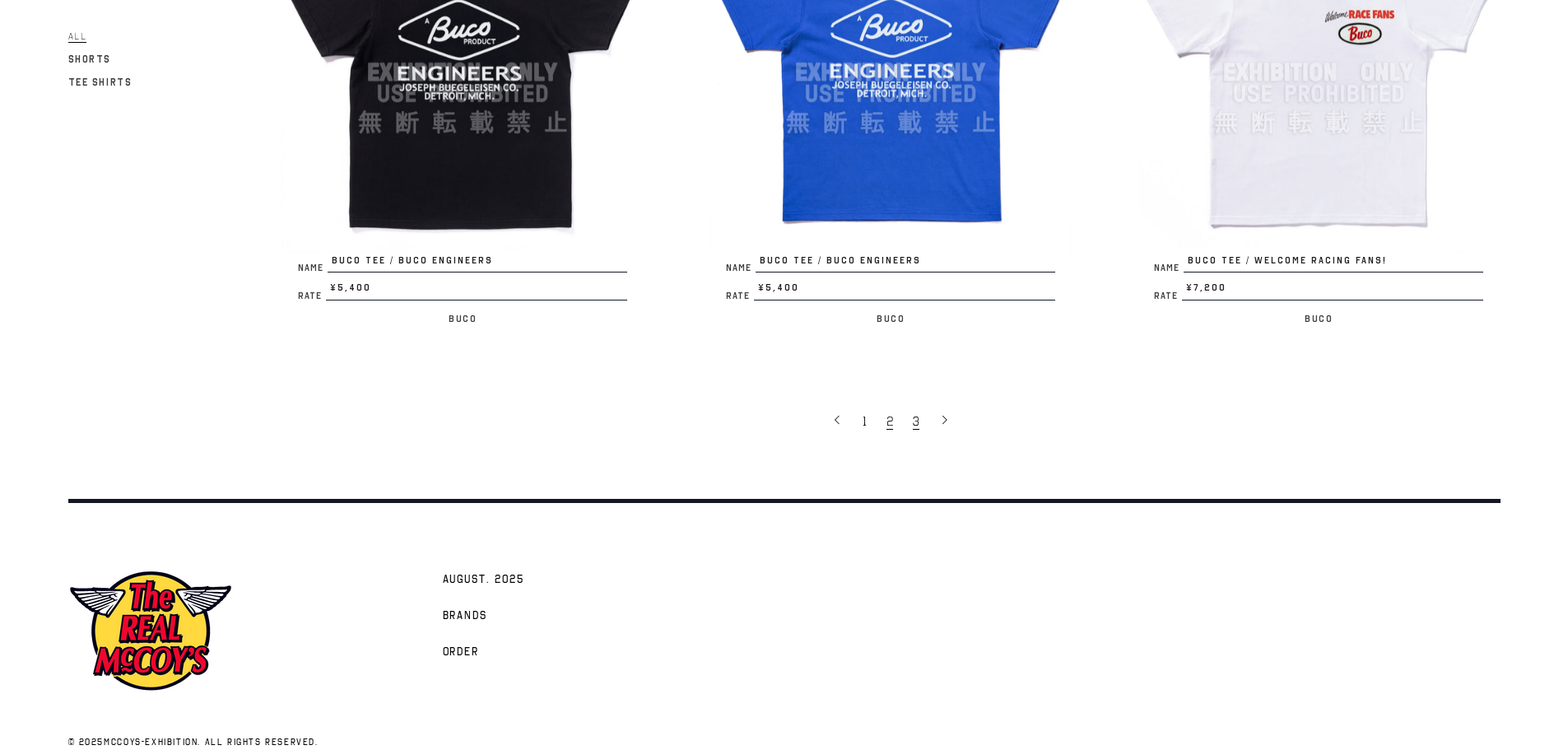
click at [912, 421] on link "3" at bounding box center [917, 420] width 26 height 34
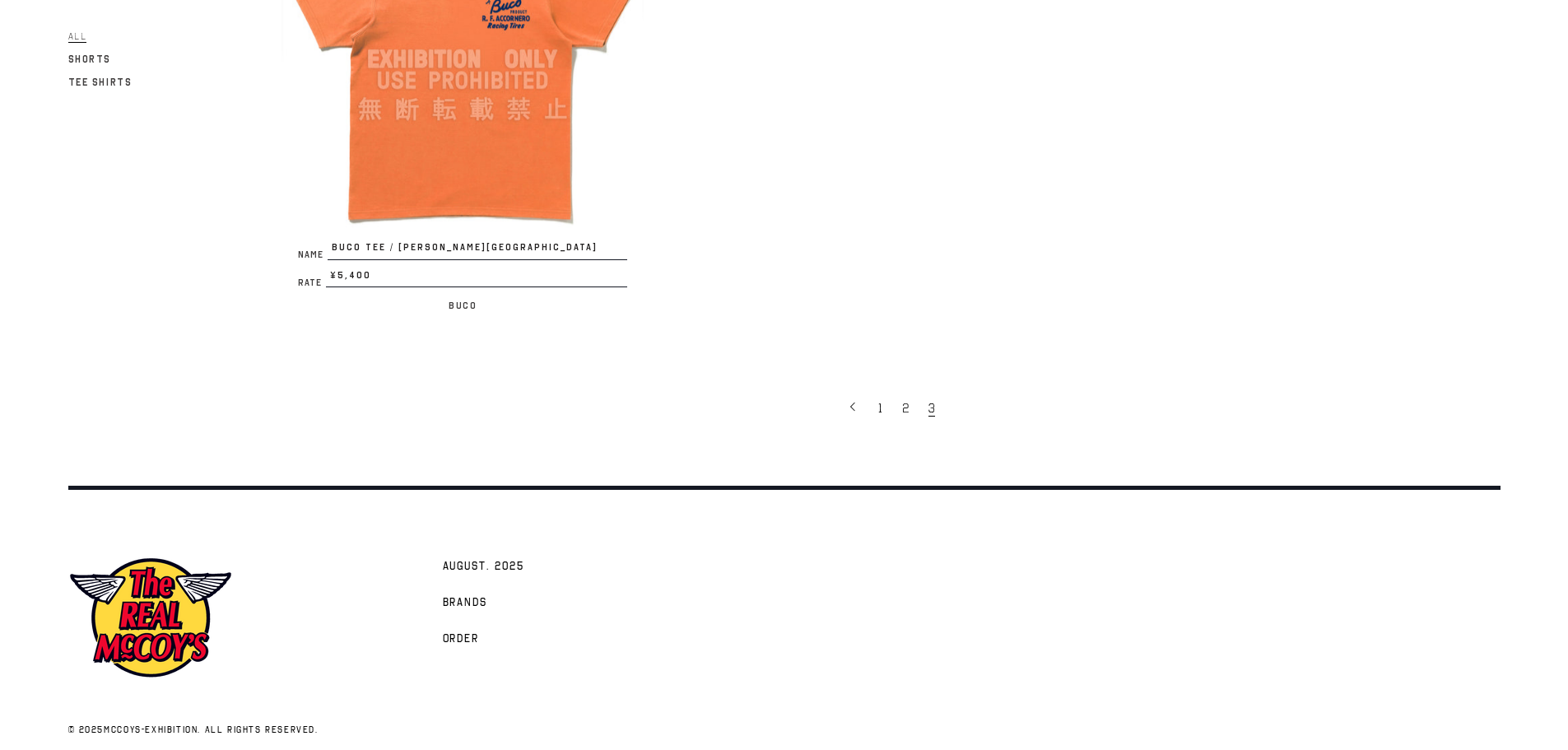
scroll to position [1333, 0]
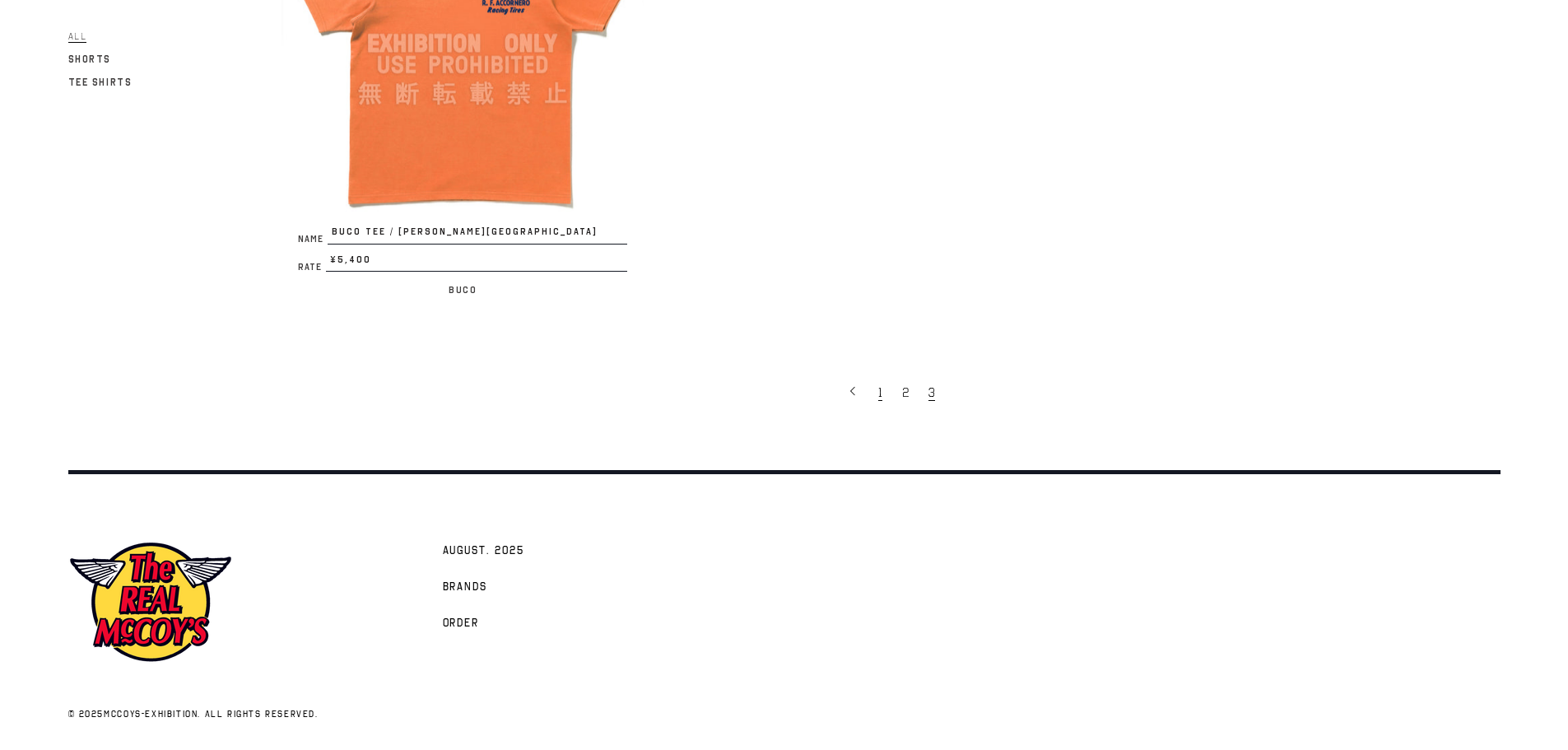
click at [883, 401] on link "1" at bounding box center [882, 391] width 24 height 34
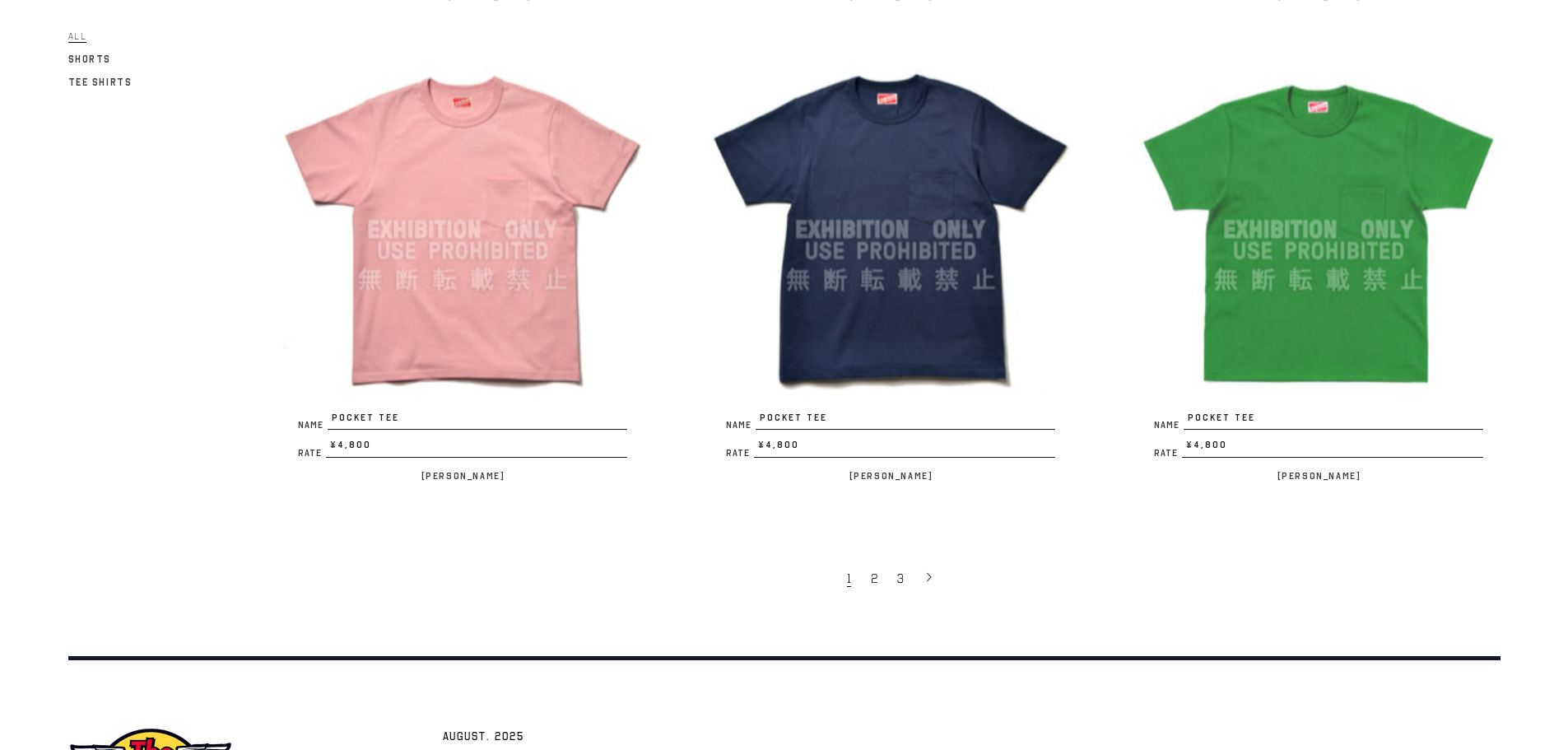
scroll to position [3704, 0]
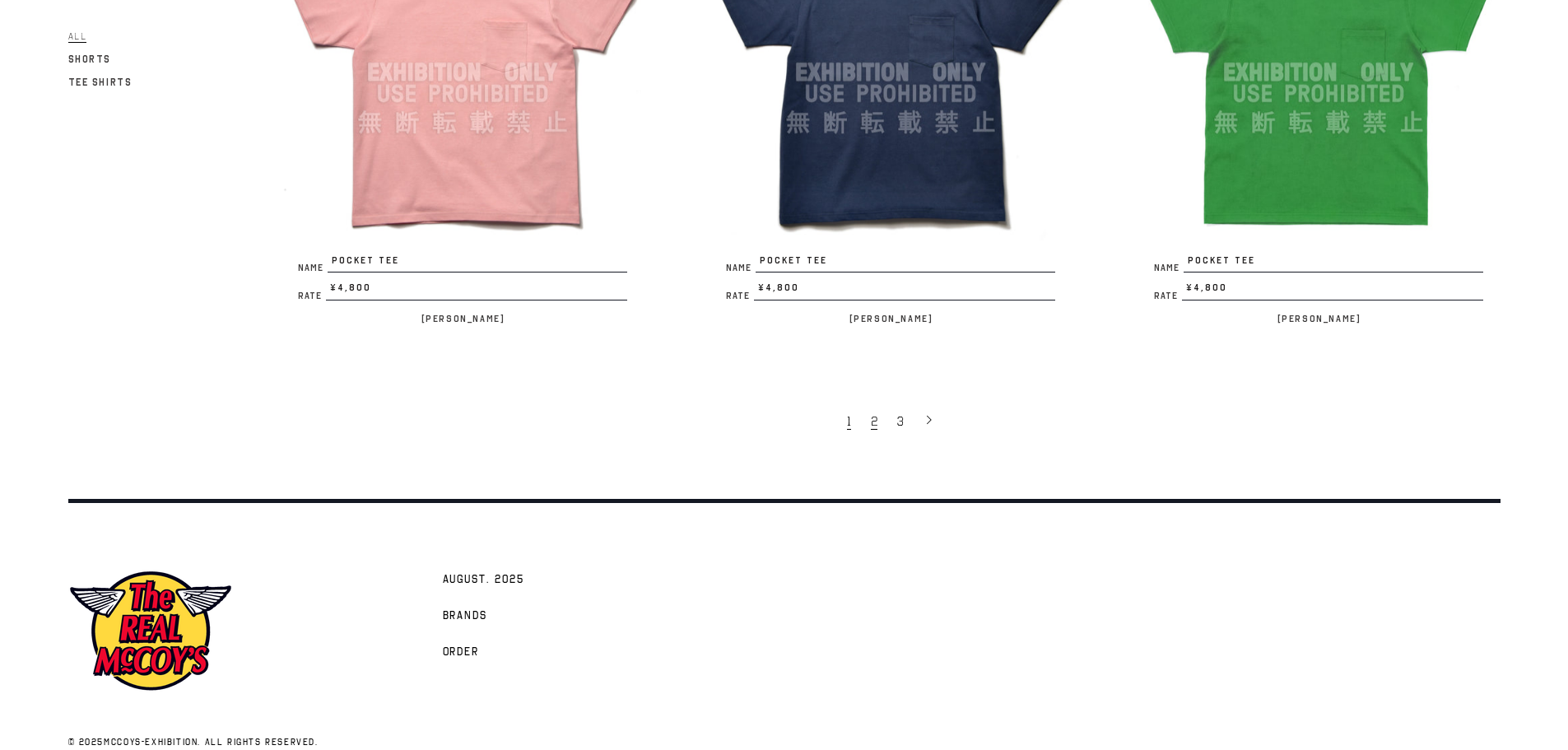
click at [880, 420] on link "2" at bounding box center [876, 420] width 26 height 34
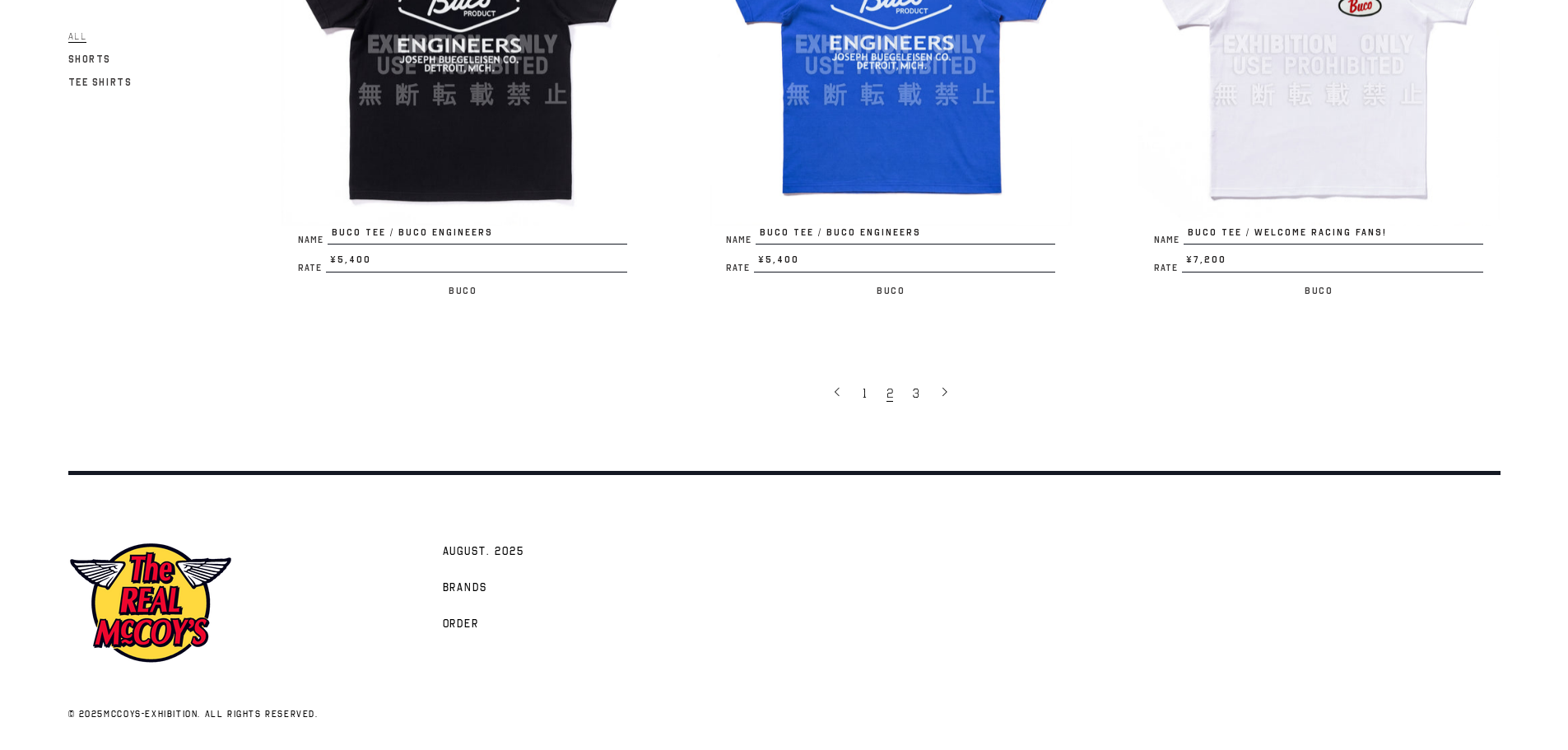
scroll to position [3732, 0]
click at [824, 650] on div "AUGUST. 2025 Brands Order" at bounding box center [939, 606] width 1124 height 133
click at [917, 392] on span "3" at bounding box center [916, 393] width 7 height 17
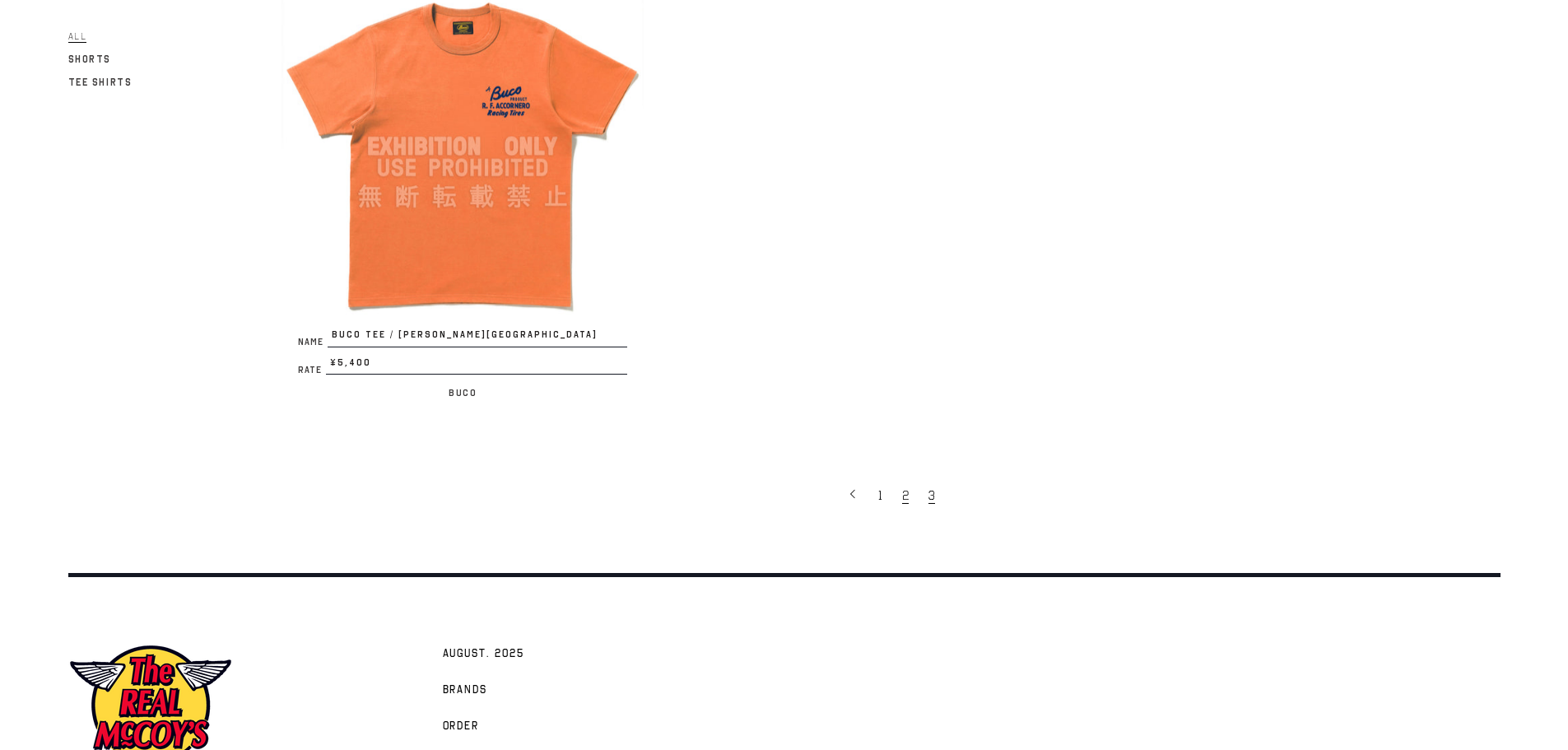
scroll to position [1234, 0]
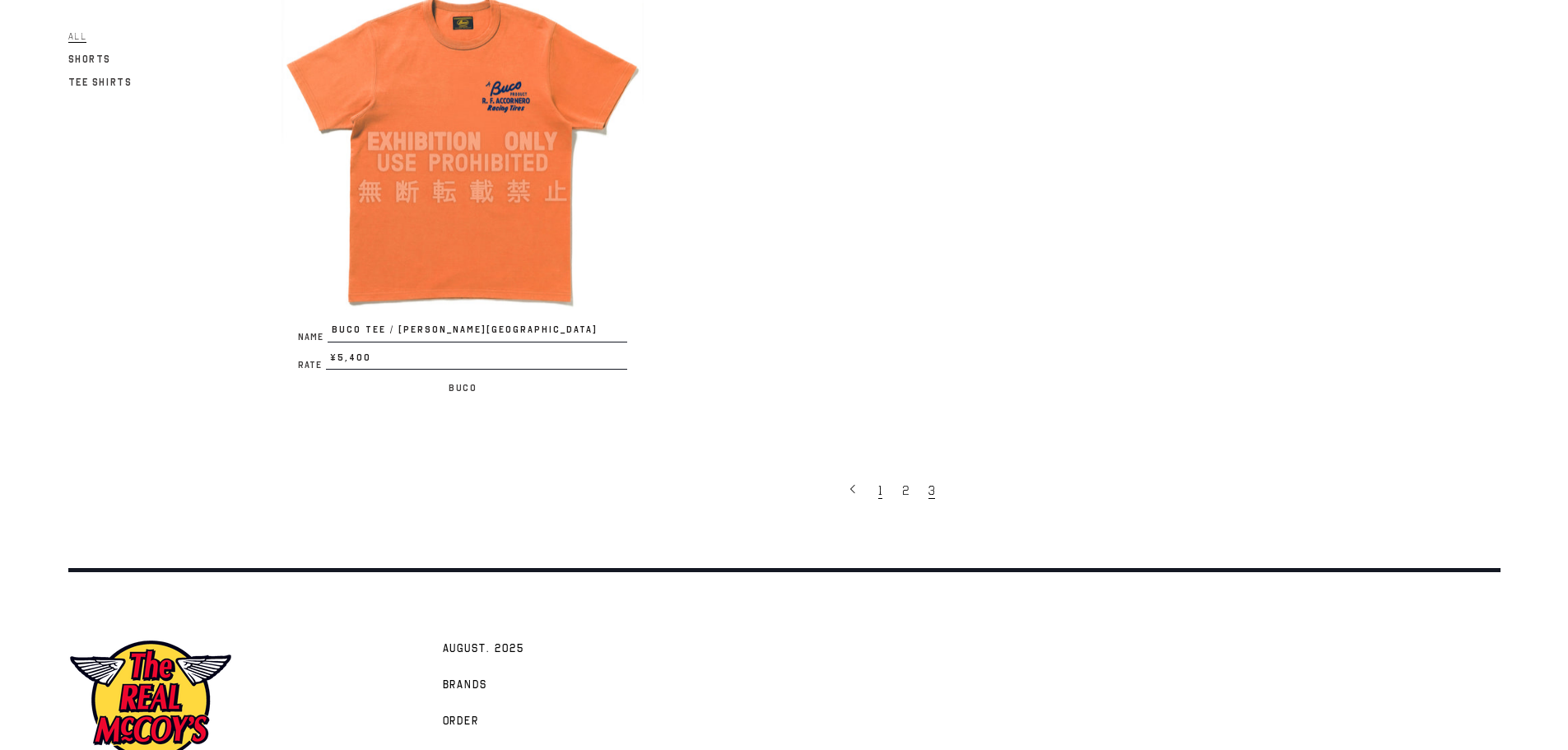
click at [885, 491] on link "1" at bounding box center [882, 489] width 24 height 34
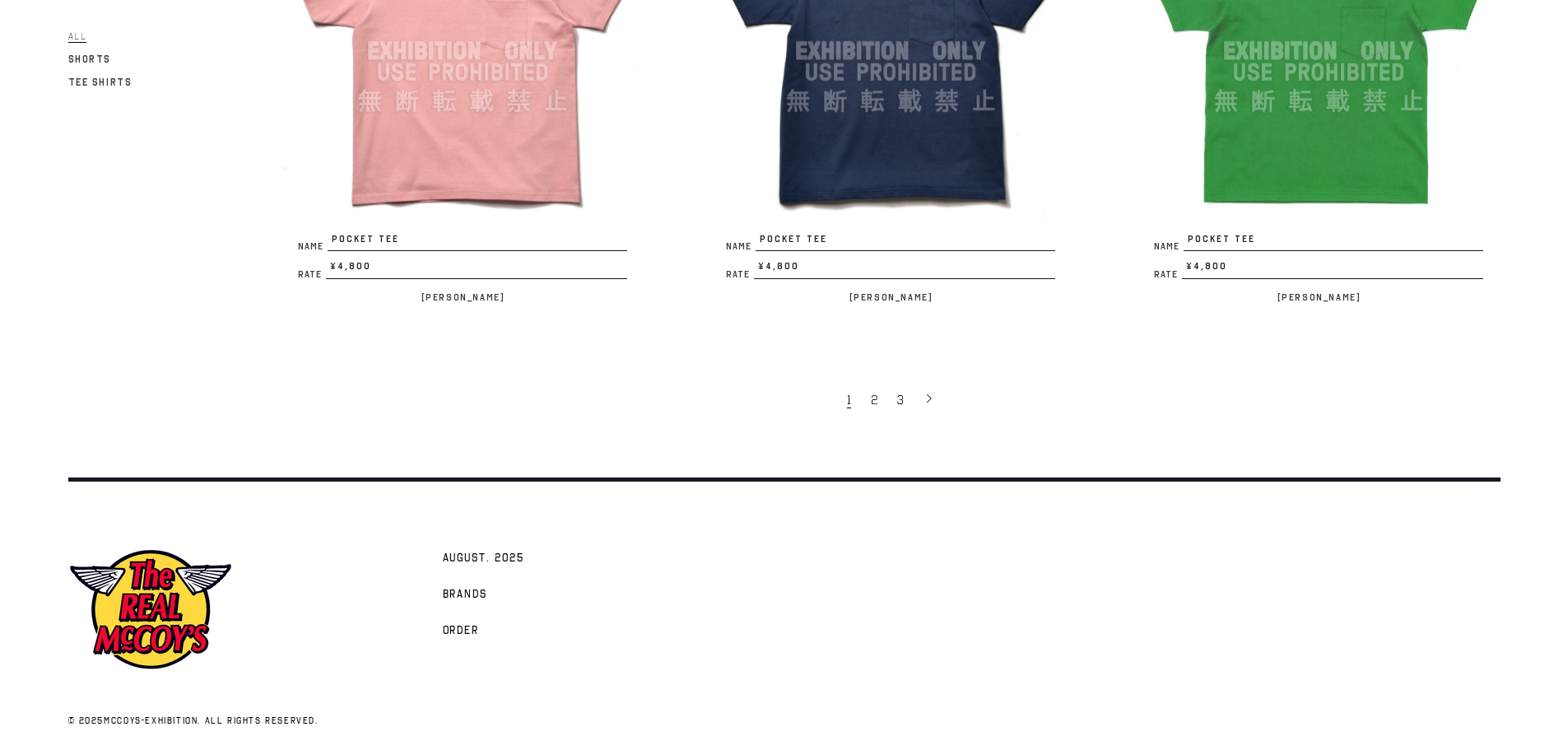
scroll to position [3732, 0]
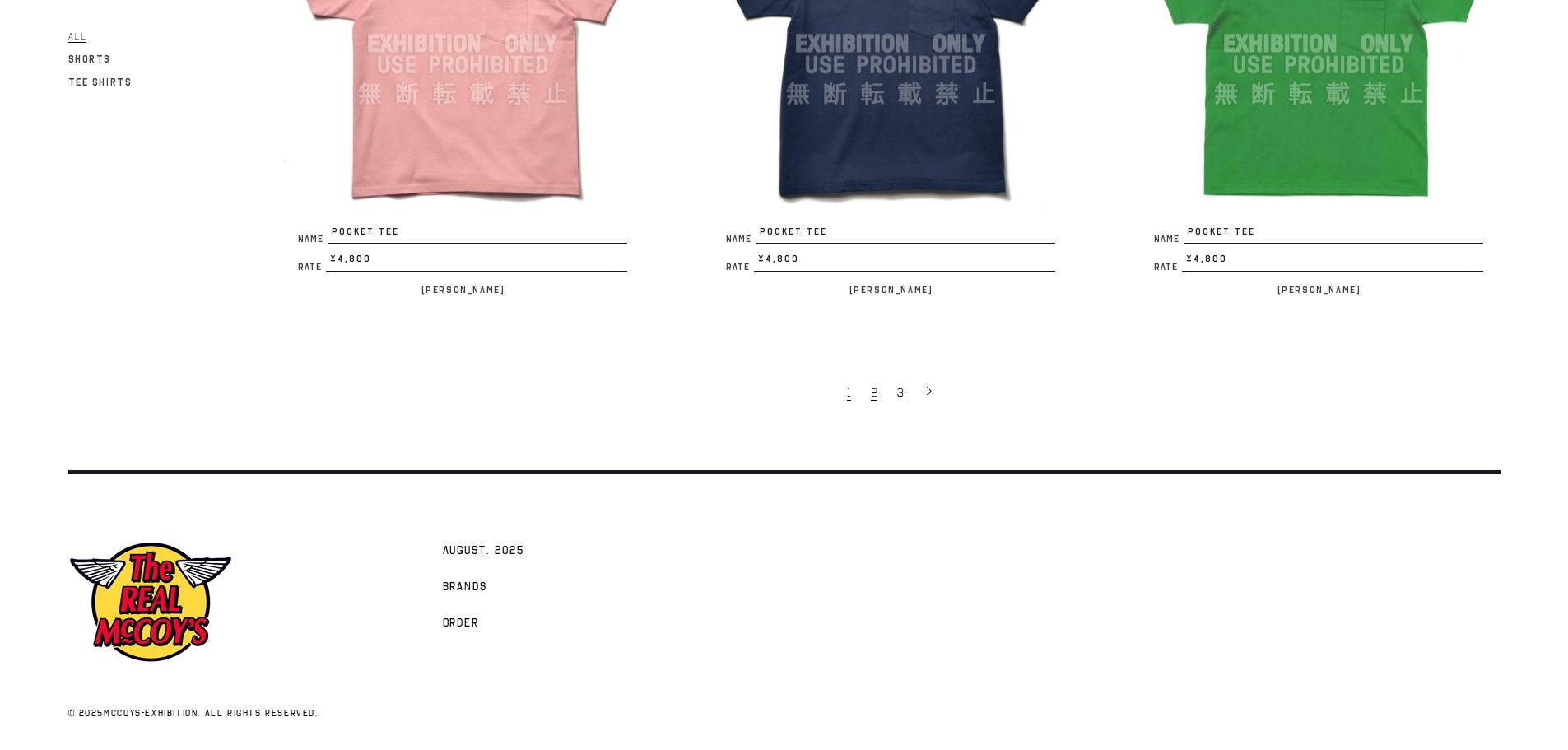
click at [876, 400] on span "2" at bounding box center [874, 393] width 7 height 17
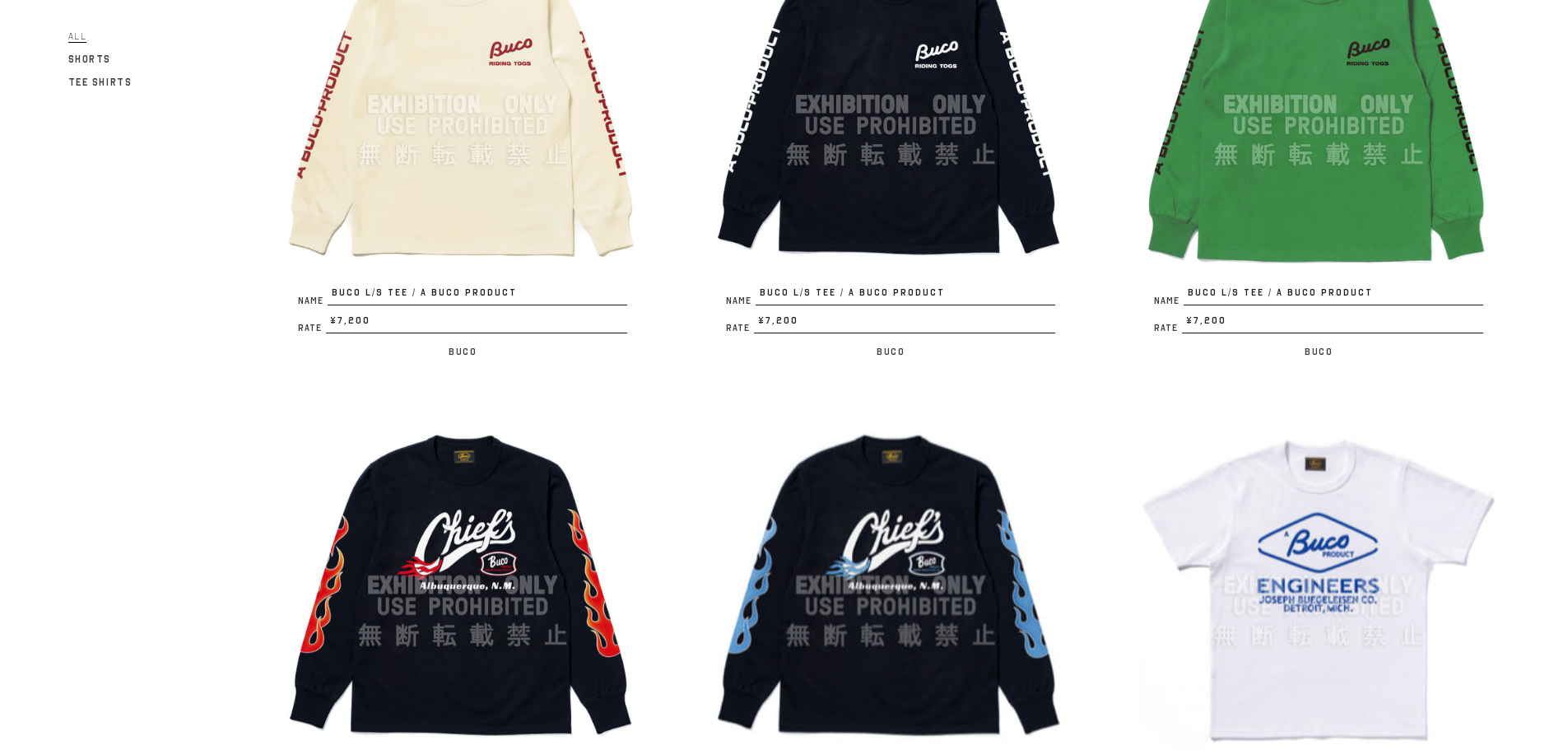
scroll to position [2717, 0]
